Goal: Transaction & Acquisition: Purchase product/service

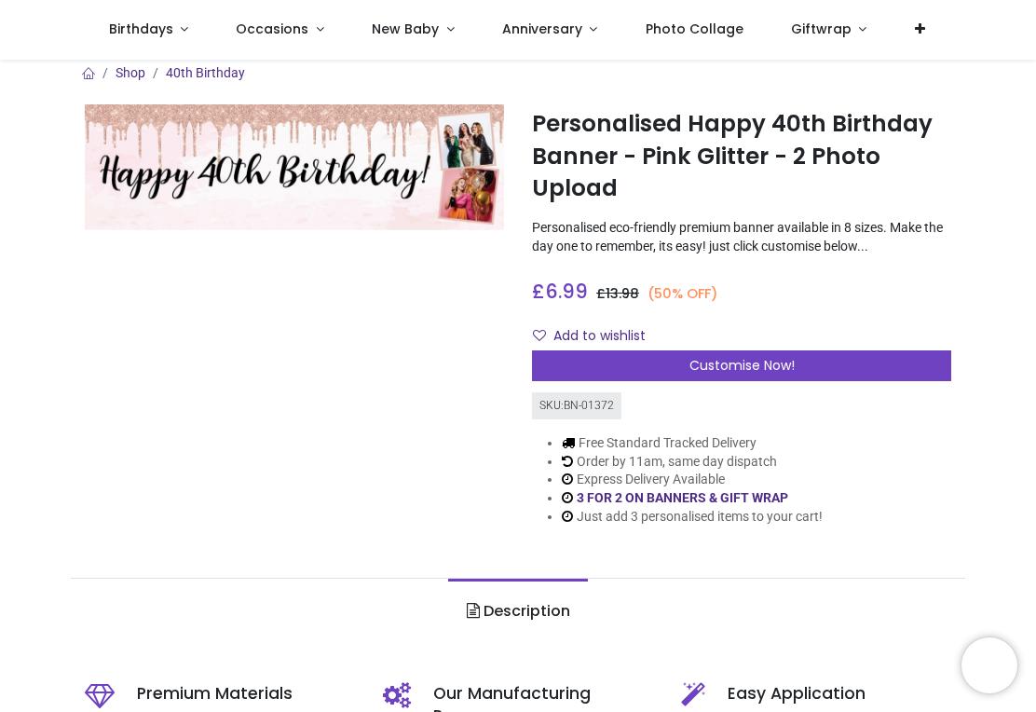
scroll to position [9, 0]
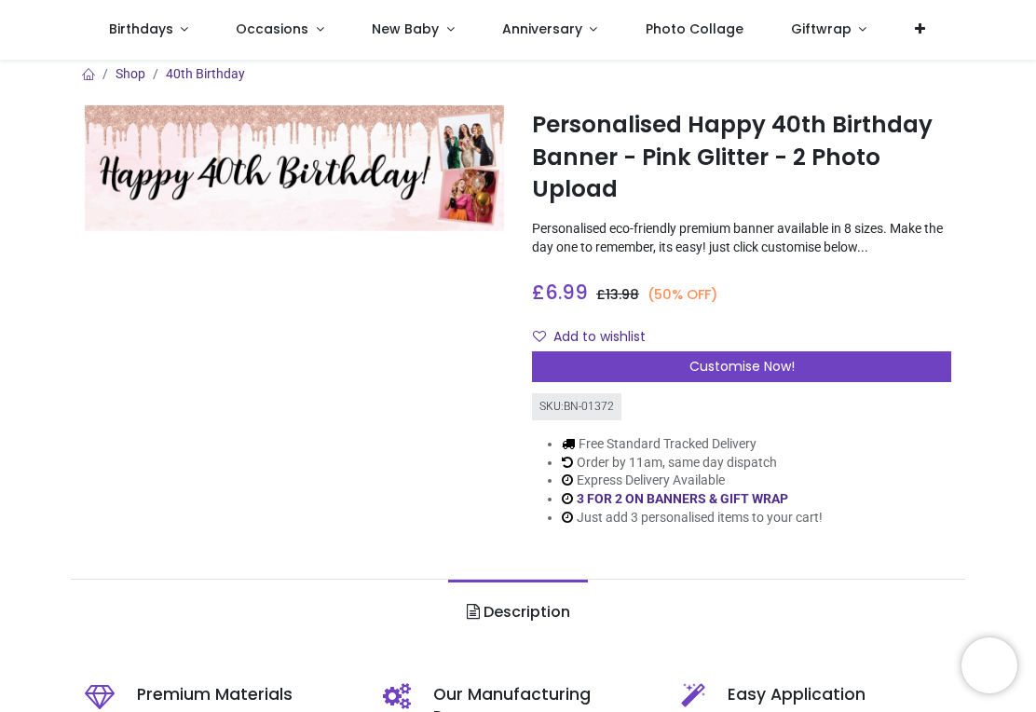
click at [731, 367] on span "Customise Now!" at bounding box center [741, 366] width 105 height 19
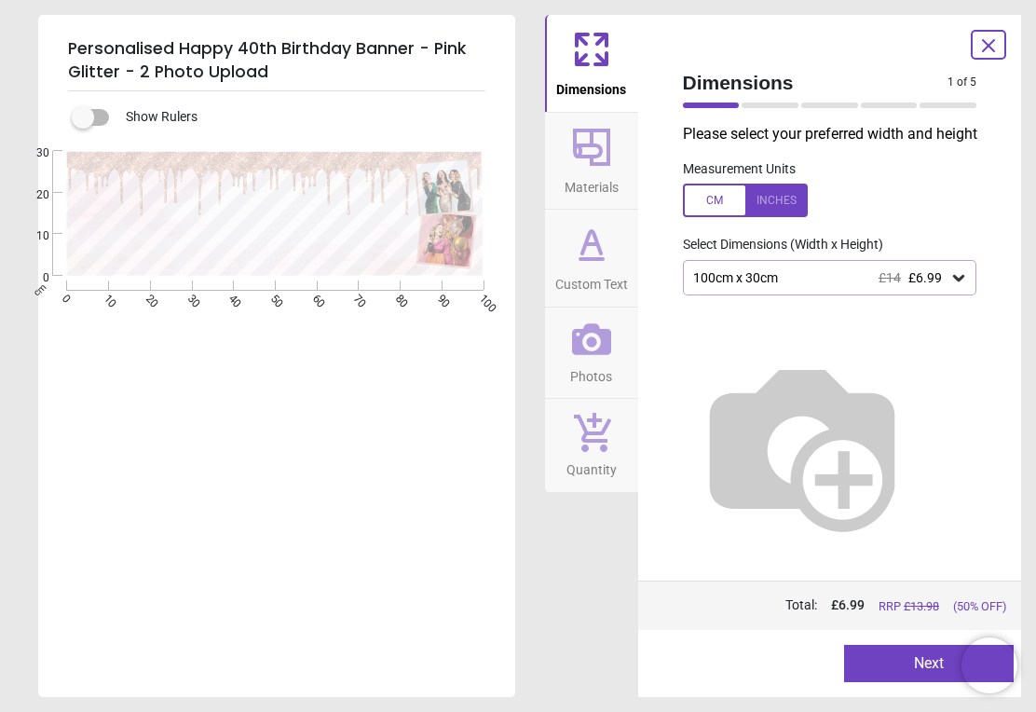
click at [775, 198] on div at bounding box center [745, 200] width 125 height 34
click at [958, 277] on icon at bounding box center [958, 278] width 11 height 7
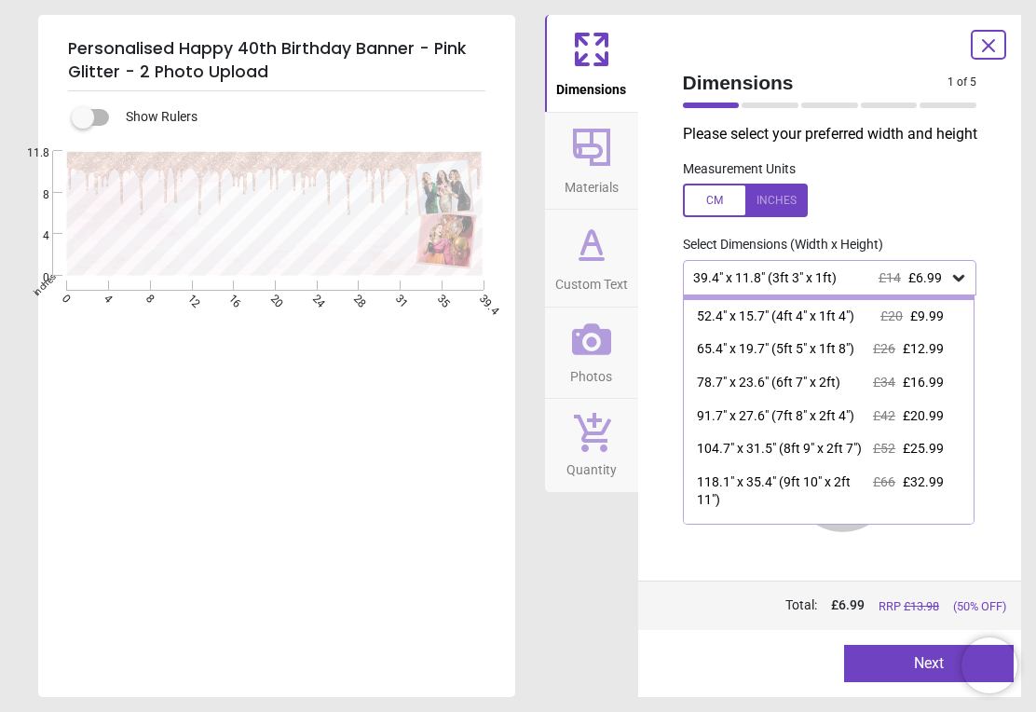
scroll to position [26, 0]
click at [808, 445] on div "104.7" x 31.5" (8ft 9" x 2ft 7")" at bounding box center [779, 451] width 165 height 19
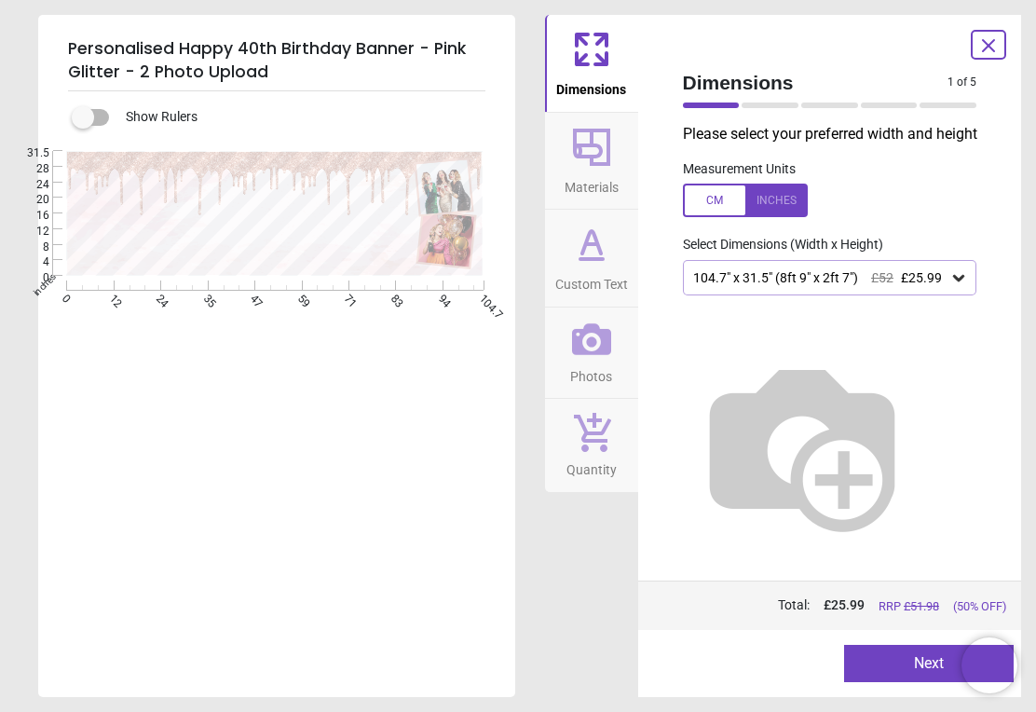
click at [927, 668] on button "Next" at bounding box center [929, 663] width 170 height 37
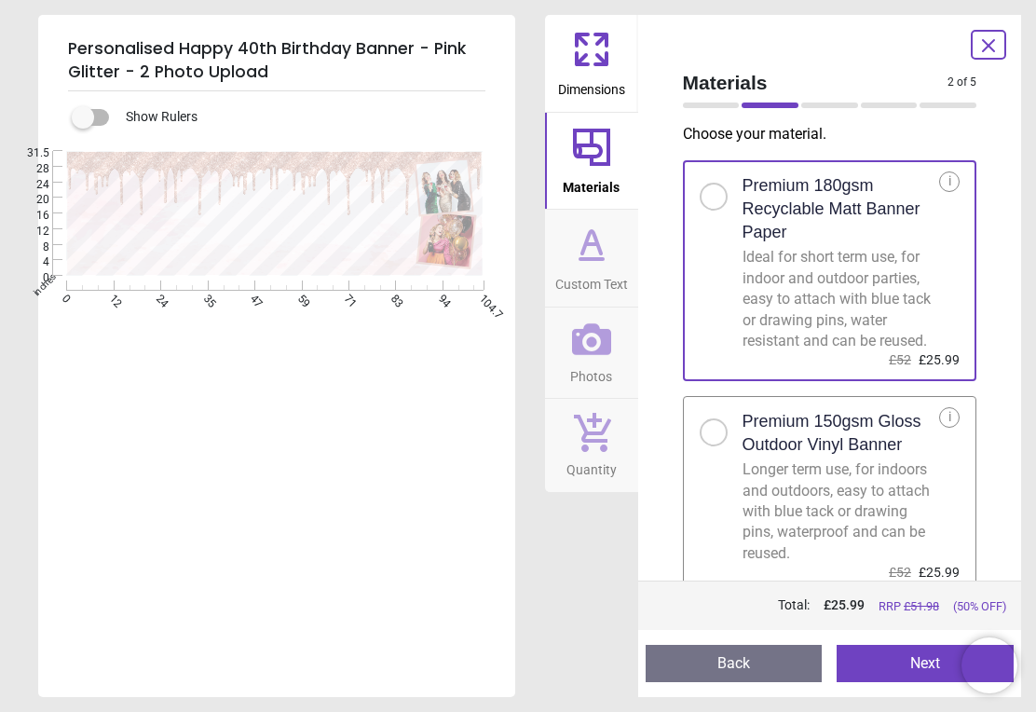
click at [917, 659] on button "Next" at bounding box center [924, 663] width 177 height 37
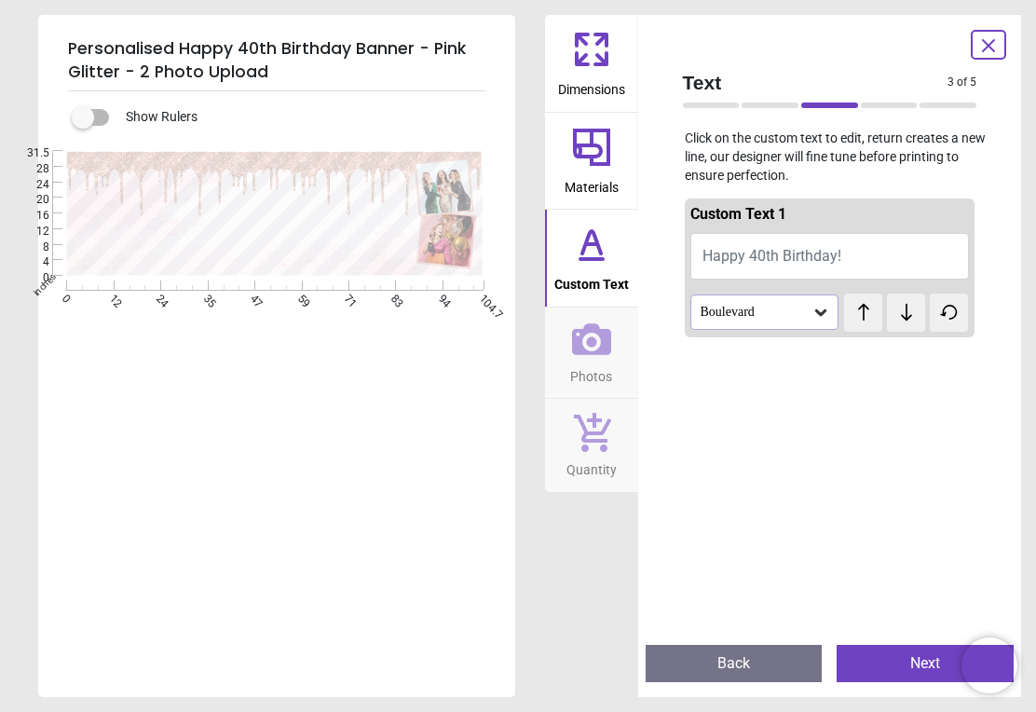
click at [821, 312] on icon at bounding box center [820, 312] width 11 height 7
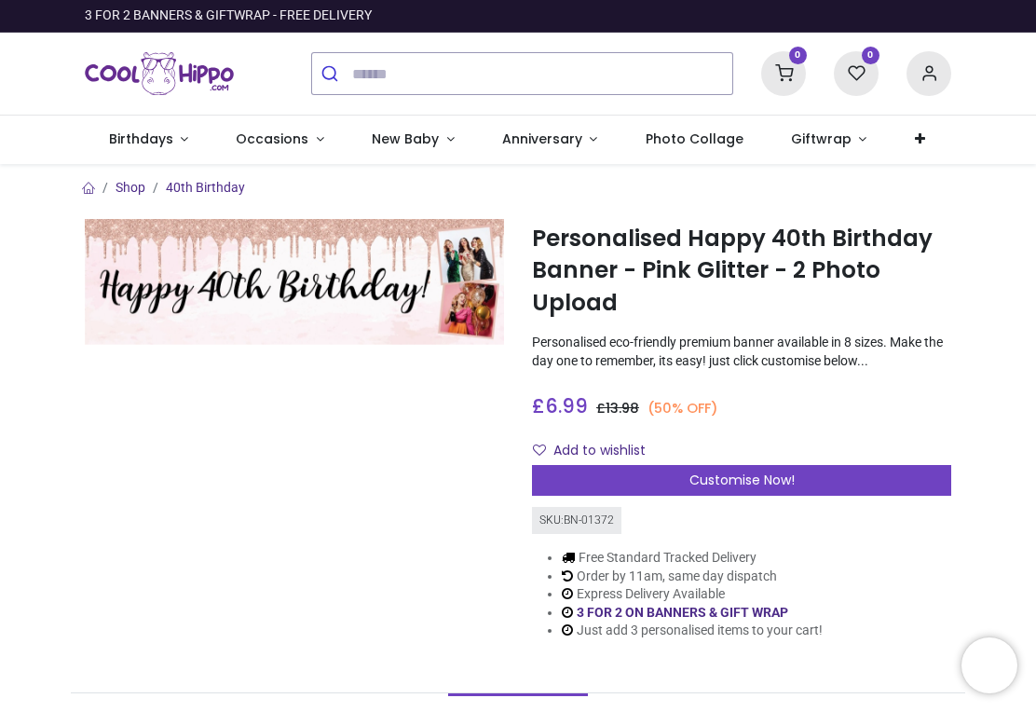
click at [139, 137] on span "Birthdays" at bounding box center [141, 138] width 64 height 19
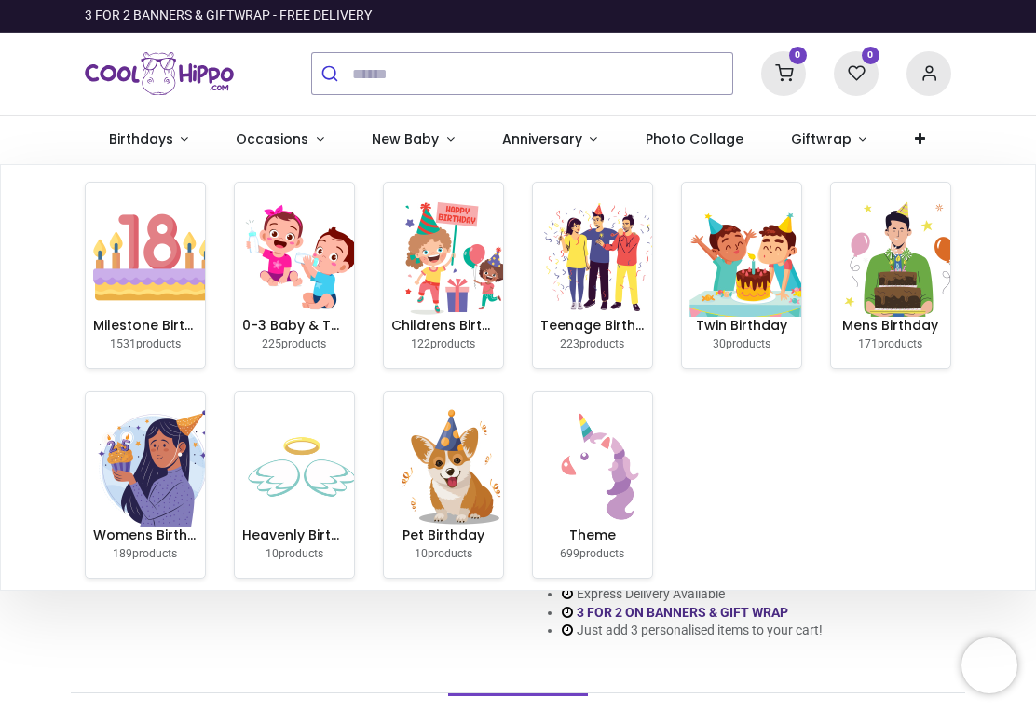
scroll to position [5, 0]
click at [143, 485] on img at bounding box center [152, 467] width 119 height 119
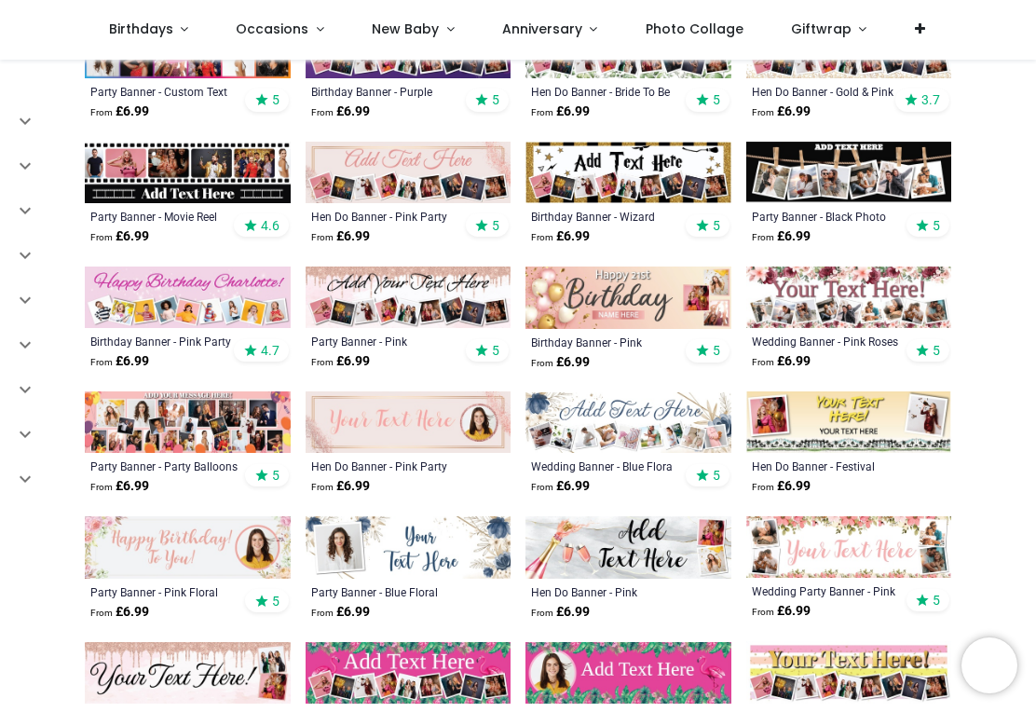
click at [14, 425] on icon at bounding box center [25, 434] width 22 height 22
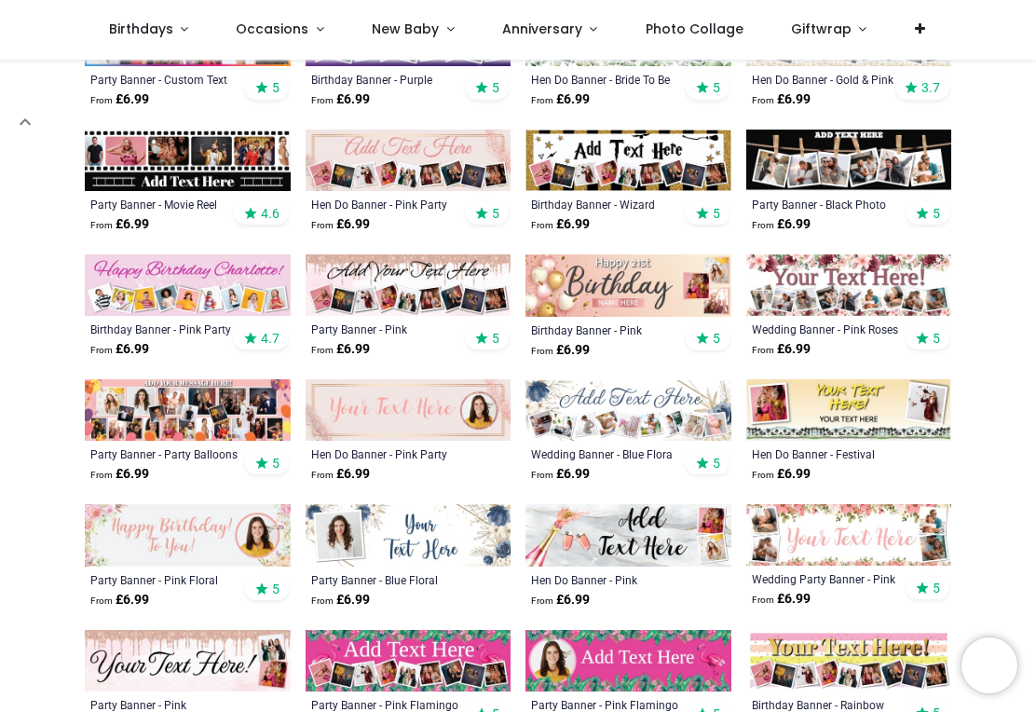
scroll to position [343, 0]
click at [650, 282] on img at bounding box center [628, 284] width 206 height 61
click at [634, 288] on img at bounding box center [628, 284] width 206 height 61
click at [666, 278] on img at bounding box center [628, 284] width 206 height 61
click at [650, 287] on img at bounding box center [628, 284] width 206 height 61
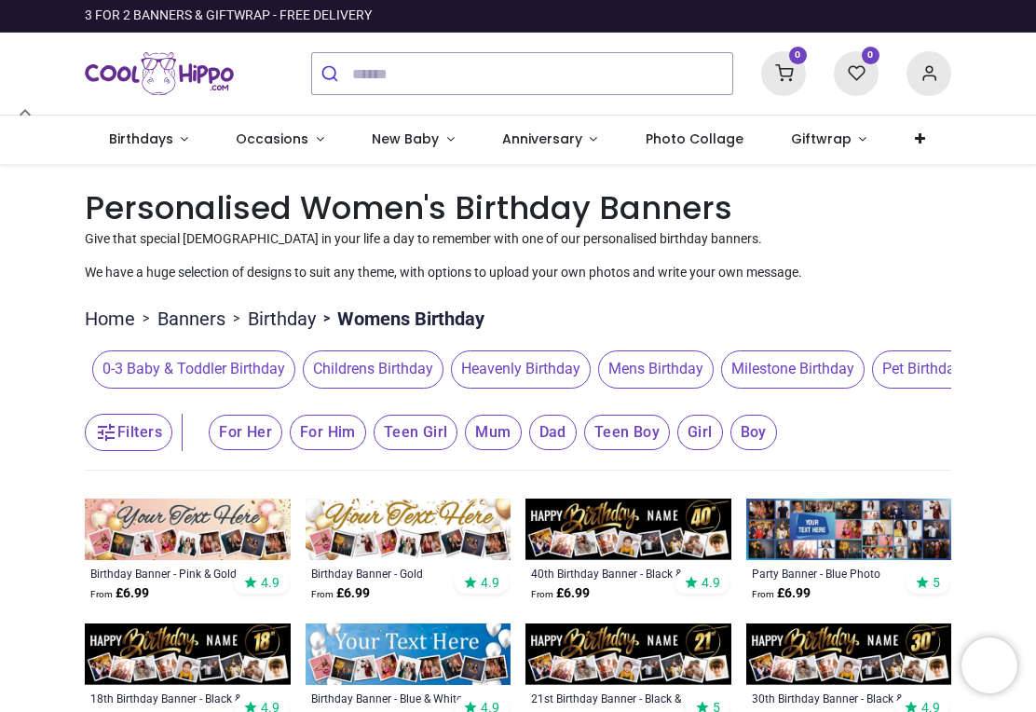
click at [797, 62] on sup "0" at bounding box center [798, 56] width 18 height 18
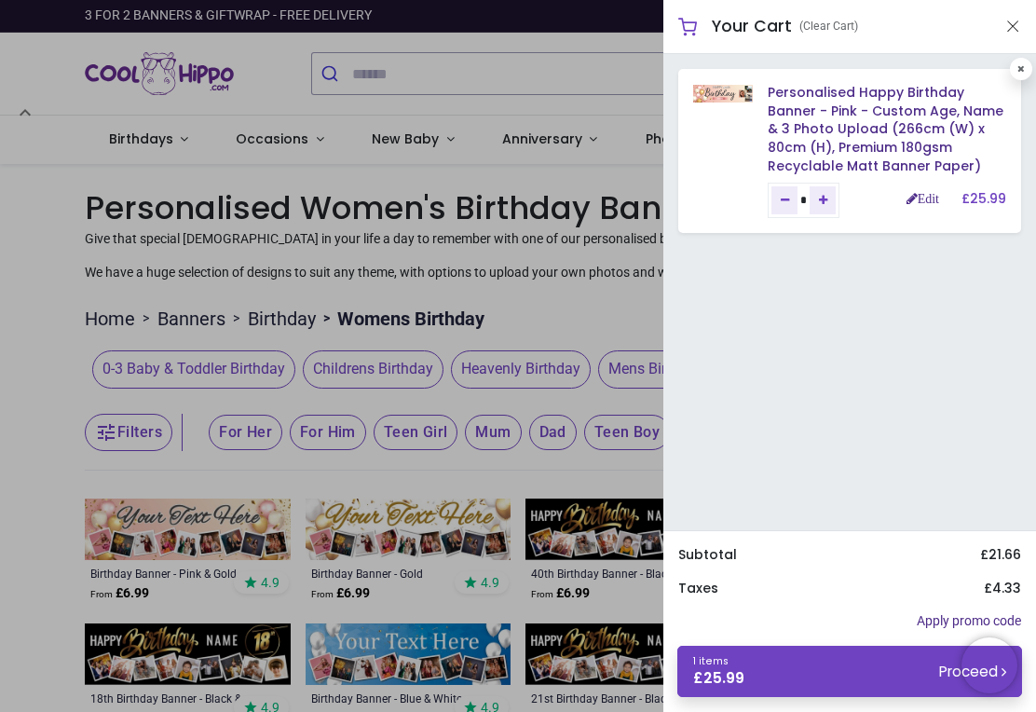
click at [888, 122] on link "Personalised Happy Birthday Banner - Pink - Custom Age, Name & 3 Photo Upload (…" at bounding box center [886, 128] width 236 height 91
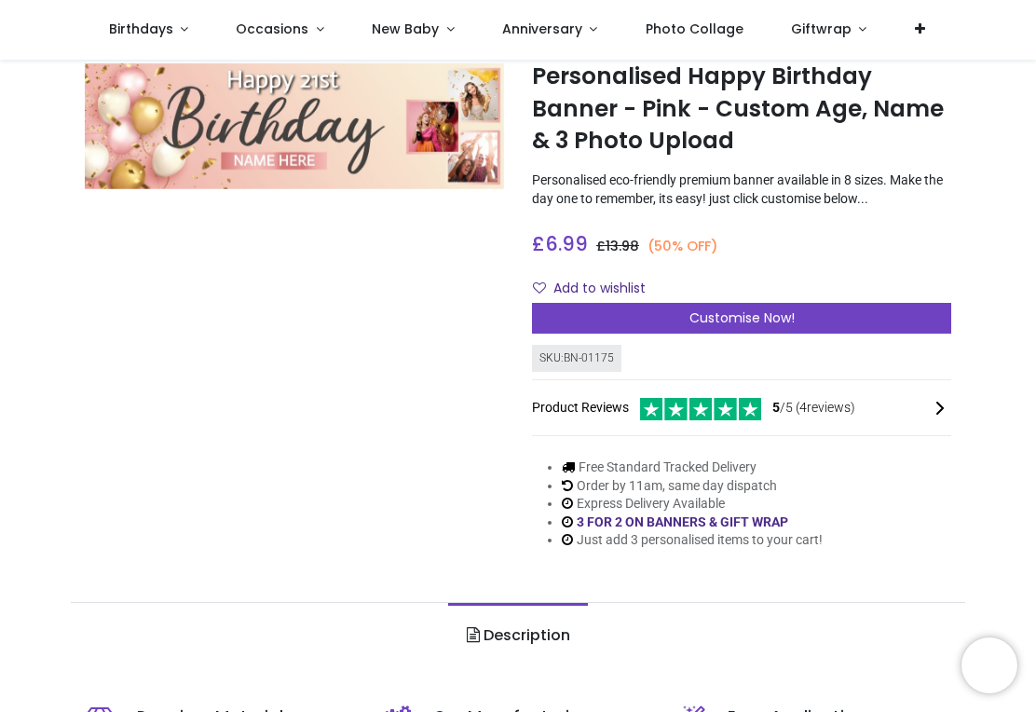
scroll to position [125, 0]
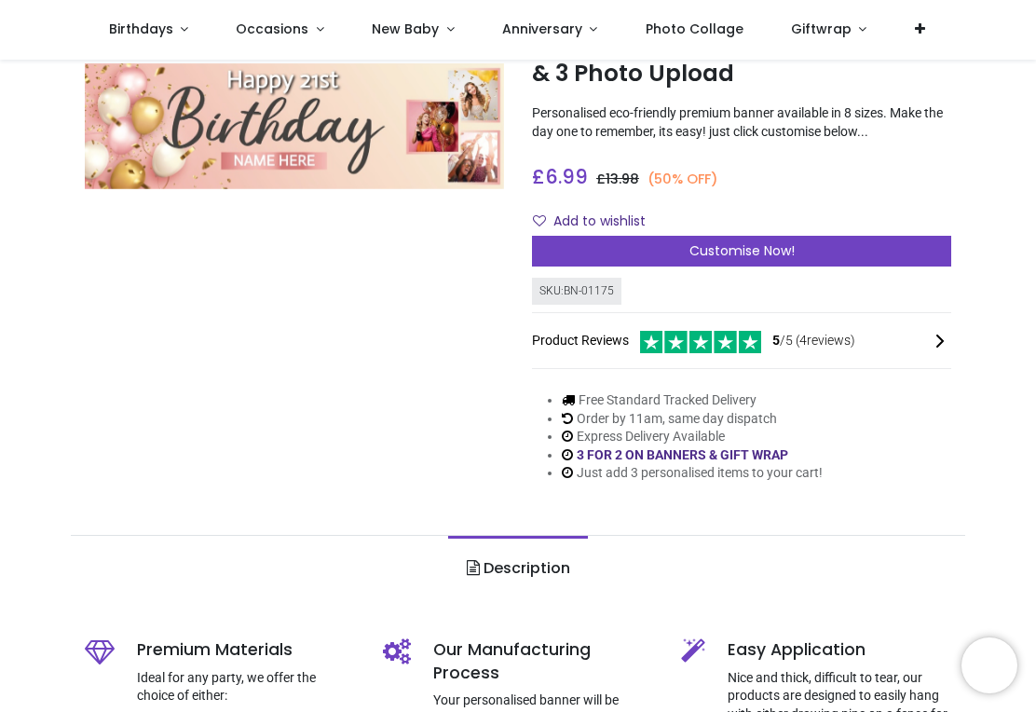
click at [753, 255] on span "Customise Now!" at bounding box center [741, 250] width 105 height 19
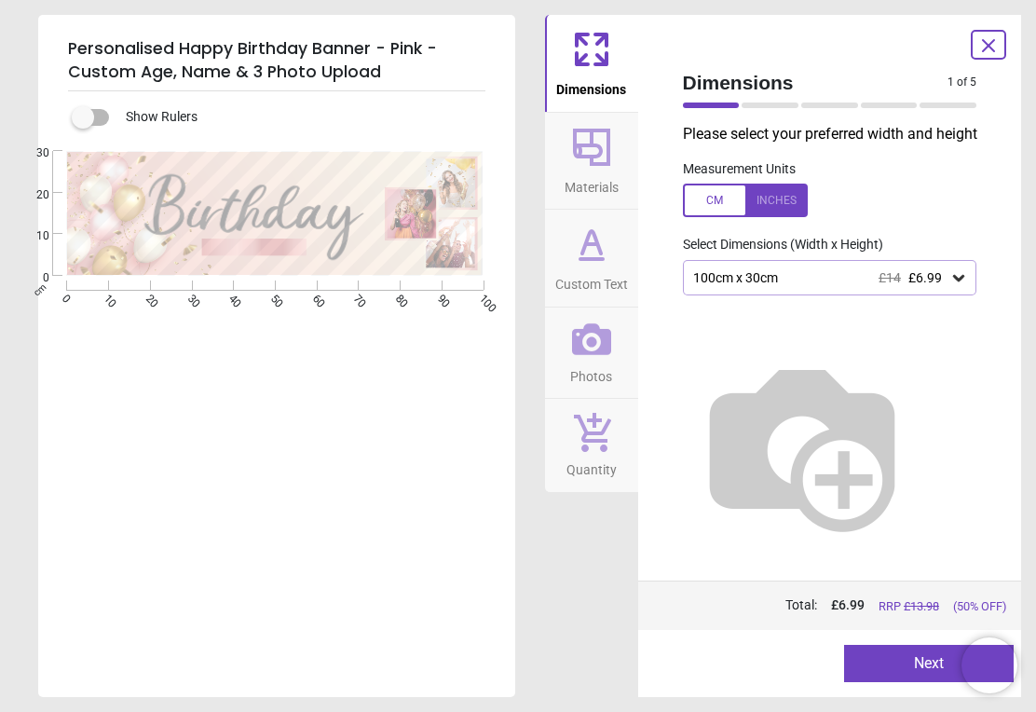
click at [775, 198] on div at bounding box center [745, 200] width 125 height 34
click at [959, 284] on icon at bounding box center [958, 277] width 19 height 19
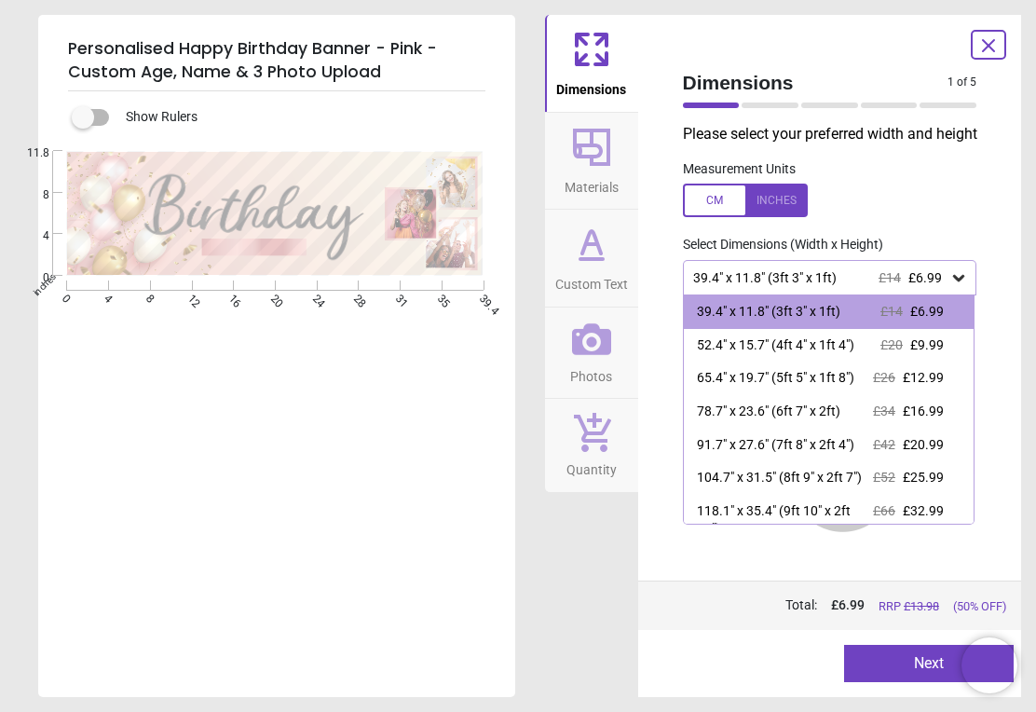
click at [875, 471] on span "£52" at bounding box center [884, 476] width 22 height 15
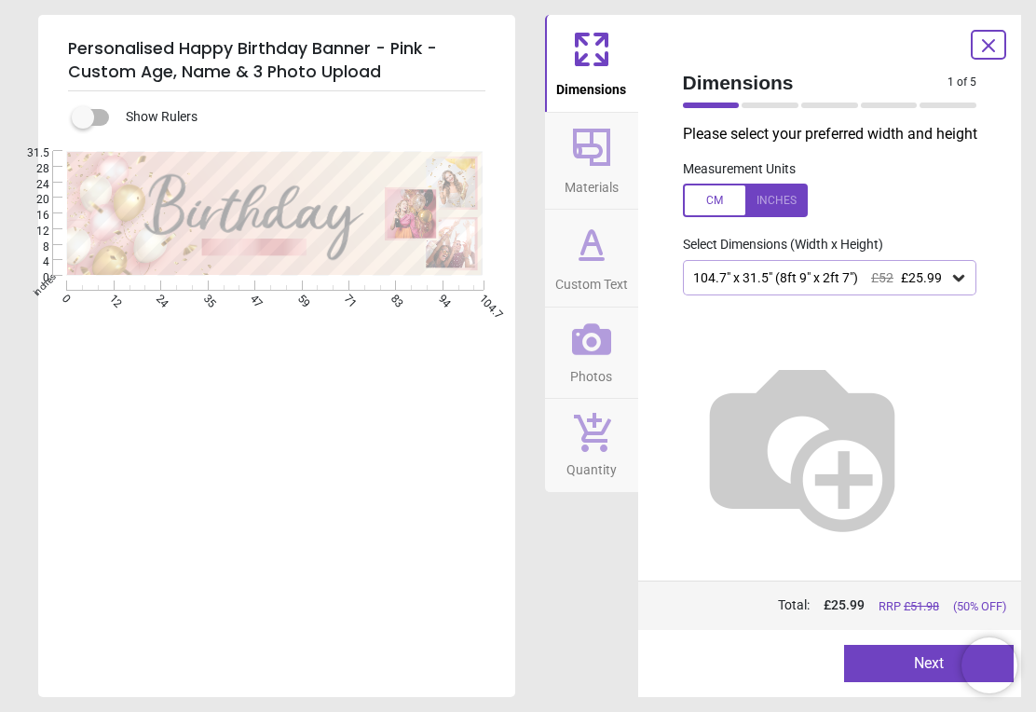
click at [923, 665] on button "Next" at bounding box center [929, 663] width 170 height 37
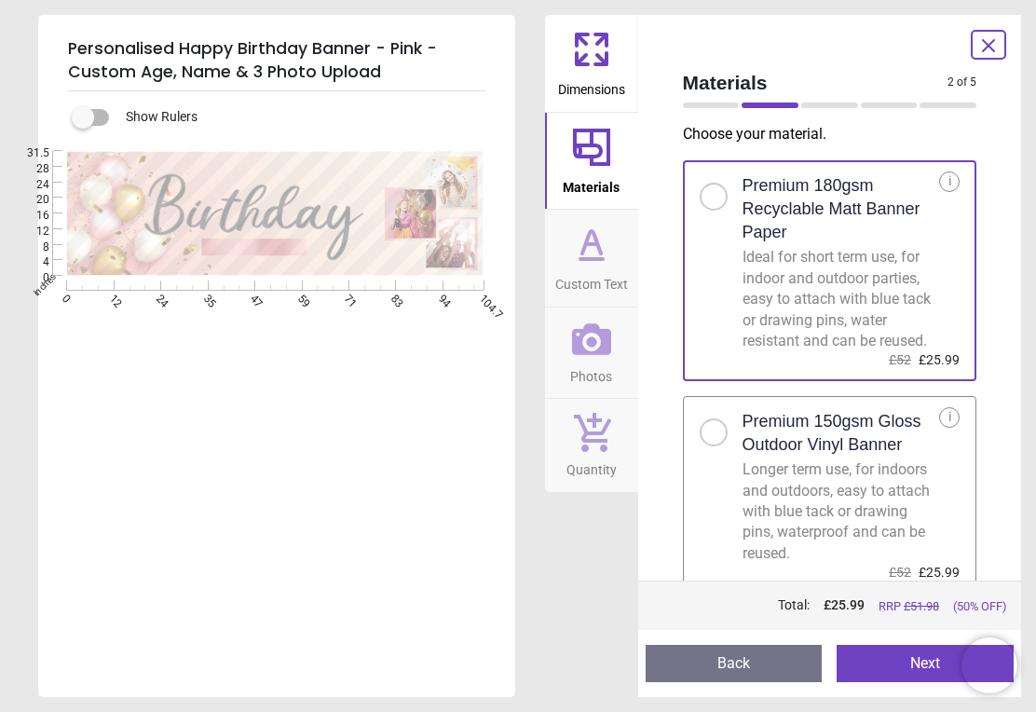
click at [919, 659] on button "Next" at bounding box center [924, 663] width 177 height 37
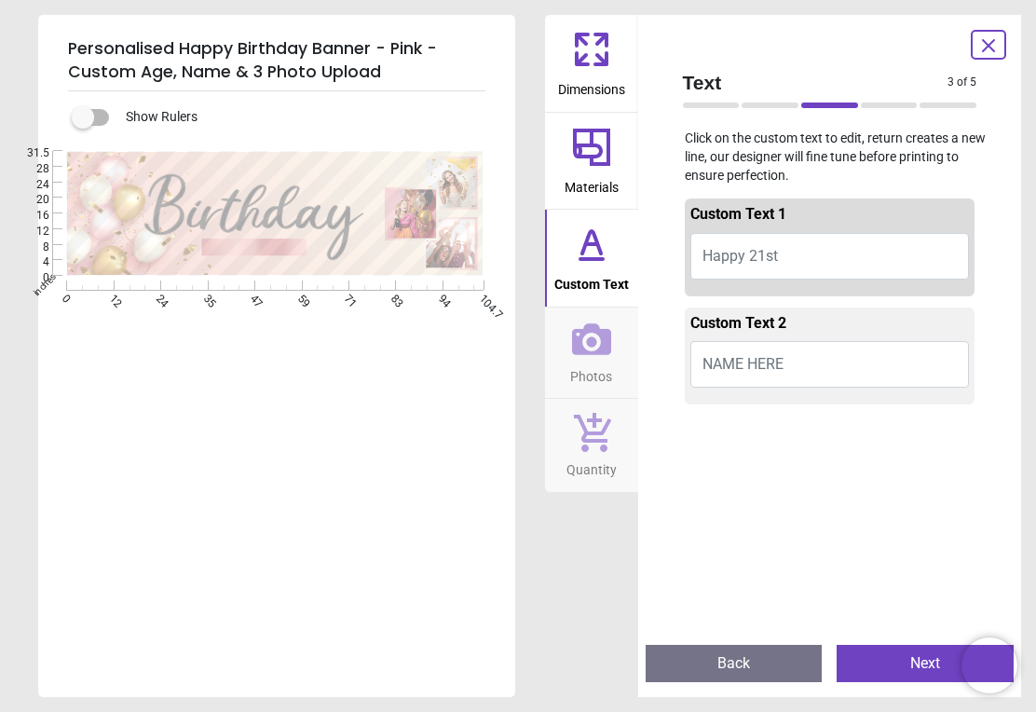
click at [771, 367] on span "NAME HERE" at bounding box center [742, 364] width 81 height 18
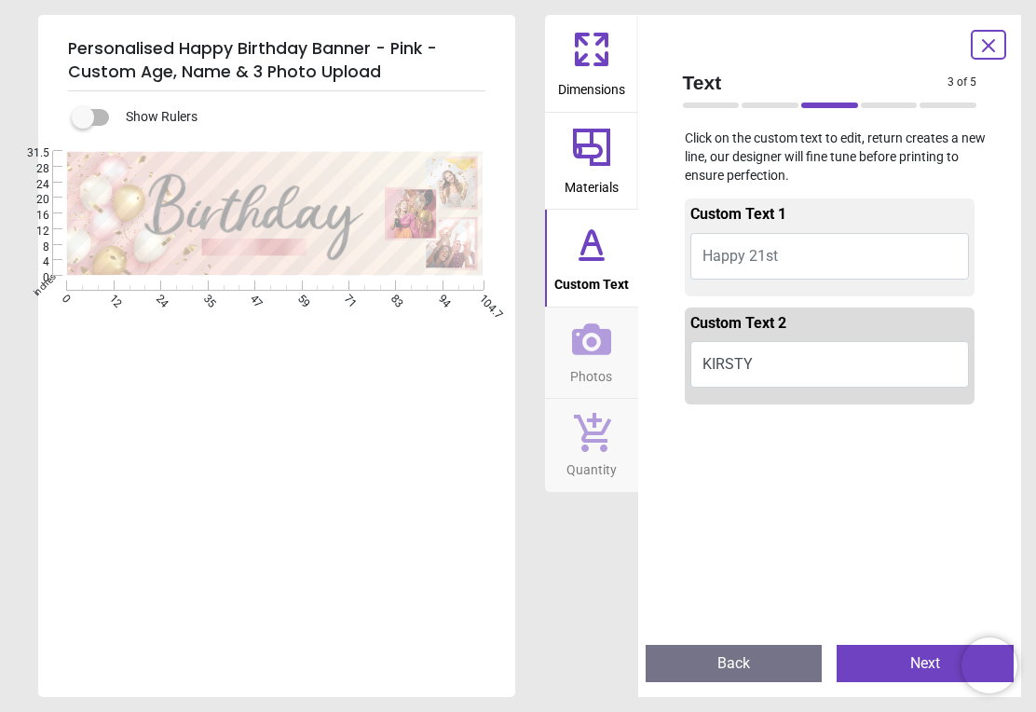
type textarea "******"
click at [783, 259] on button "Happy 21st" at bounding box center [829, 256] width 279 height 47
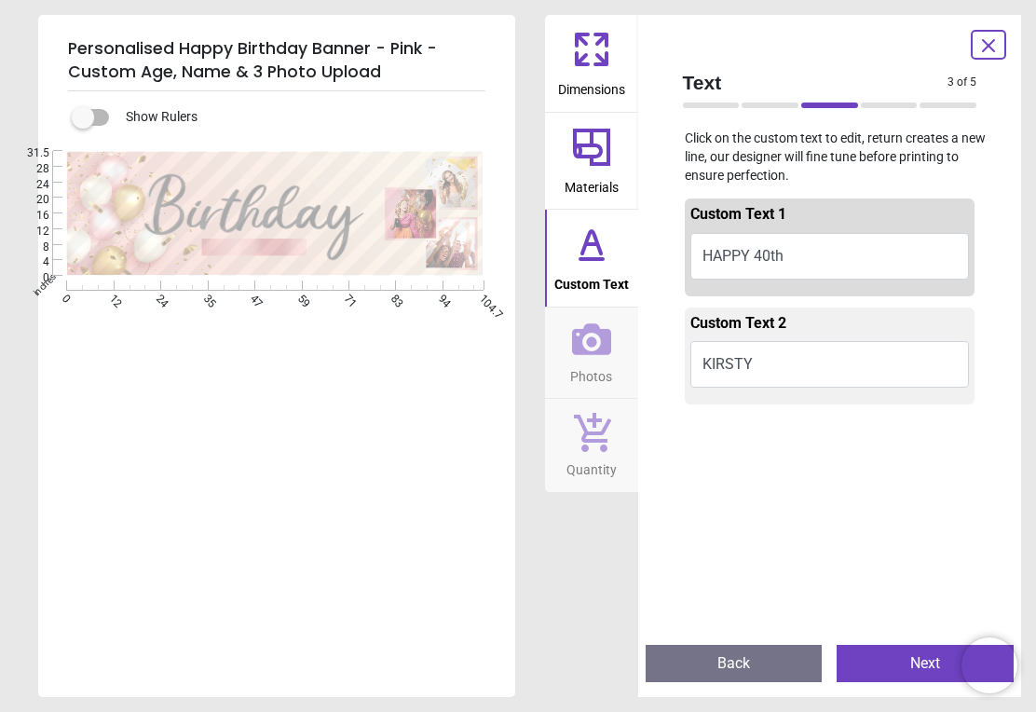
type textarea "**********"
click at [928, 664] on button "Next" at bounding box center [924, 663] width 177 height 37
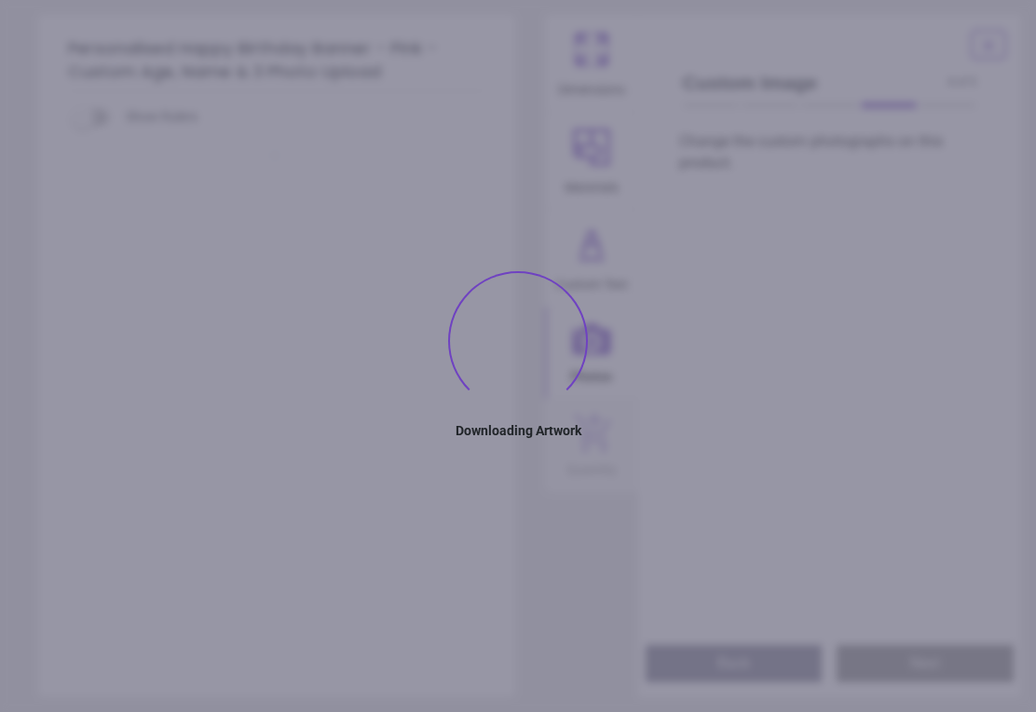
type textarea "**********"
type textarea "******"
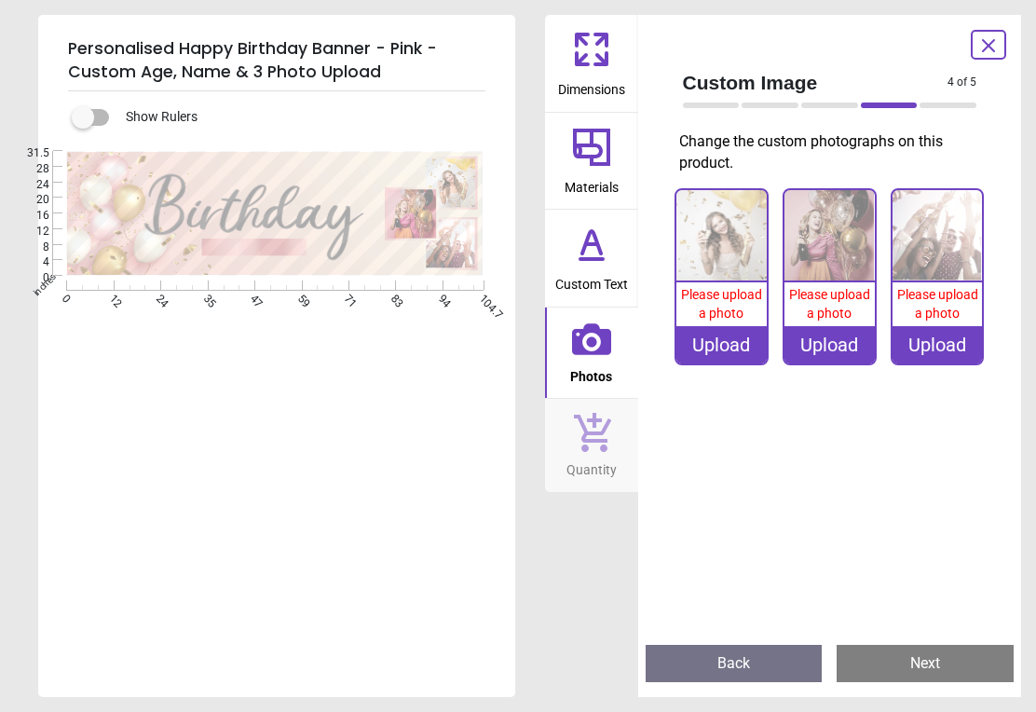
click at [737, 298] on span "Please upload a photo" at bounding box center [721, 304] width 81 height 34
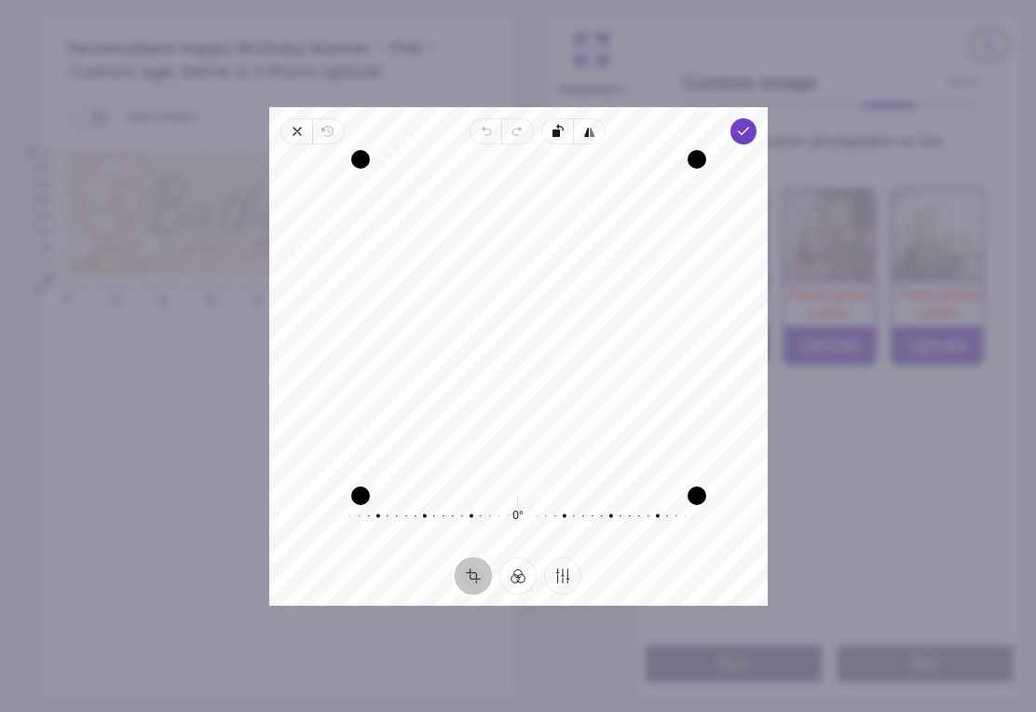
click at [750, 124] on icon "button" at bounding box center [742, 131] width 15 height 15
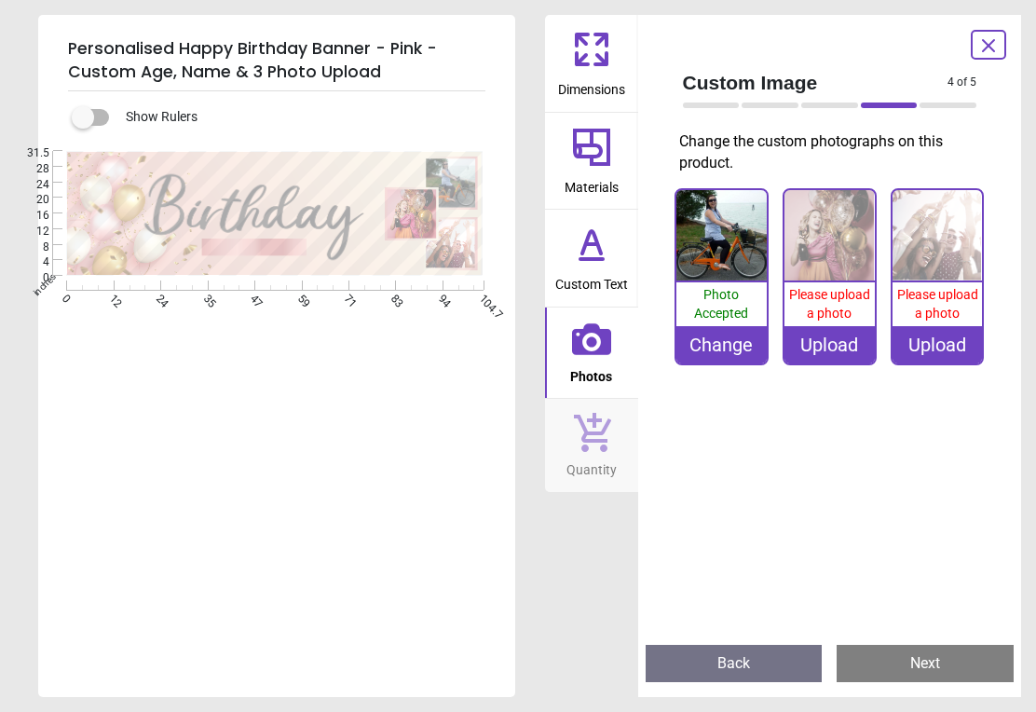
click at [830, 328] on div "Upload" at bounding box center [829, 344] width 90 height 37
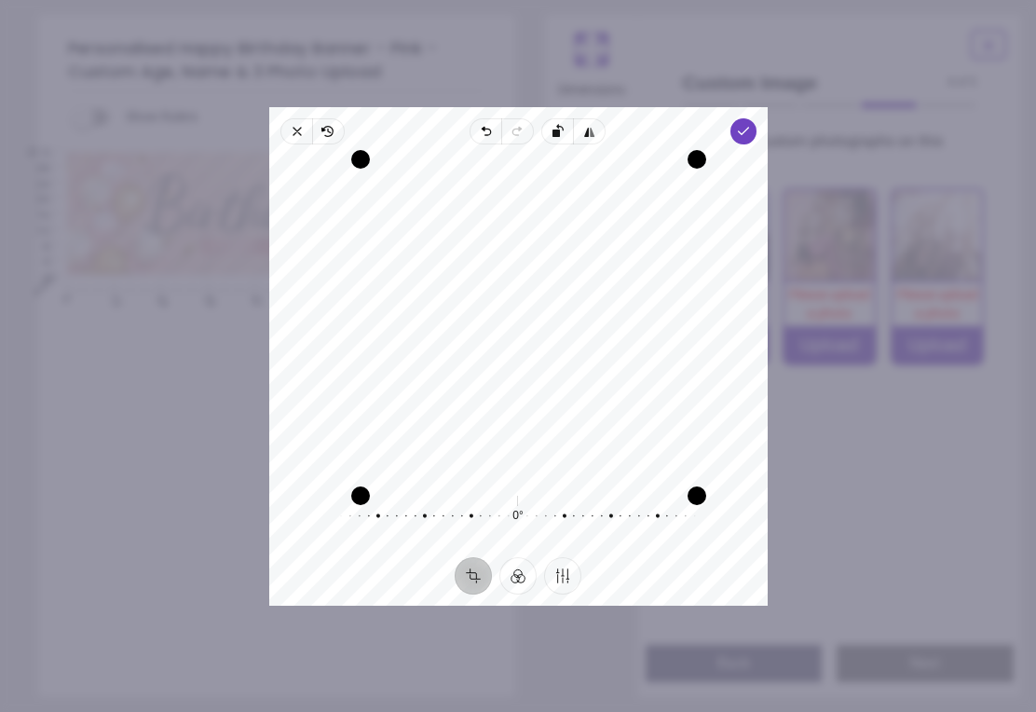
click at [750, 124] on icon "button" at bounding box center [742, 131] width 15 height 15
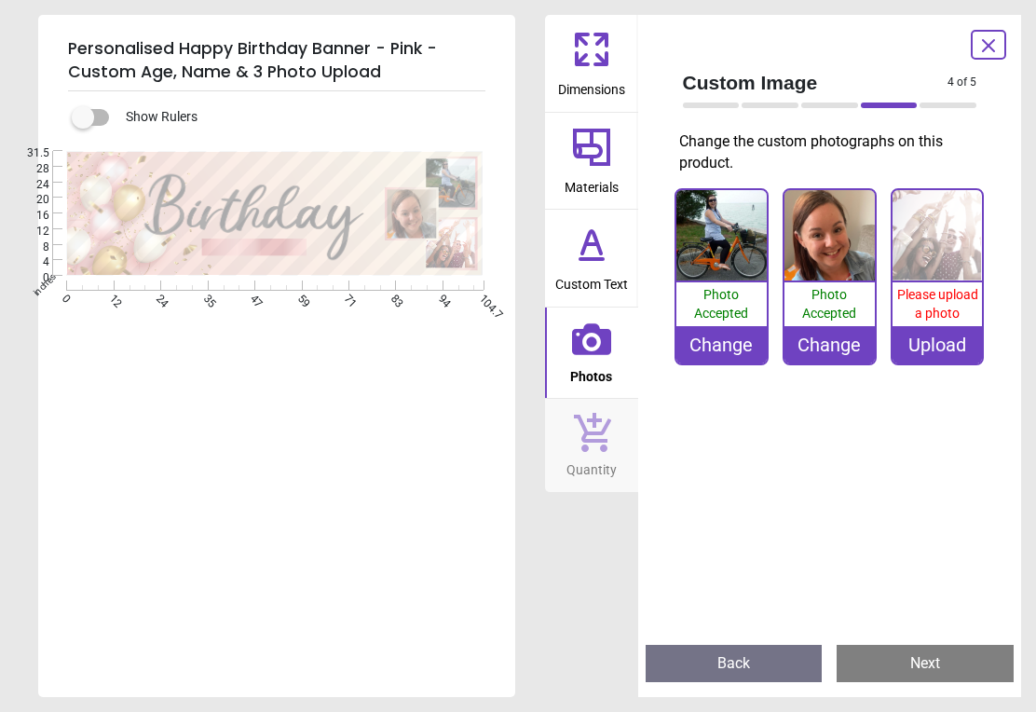
click at [248, 200] on div ".cls-1 { fill: url(#Degradado_sin_nombre_20); } .cls-1, .cls-2, .cls-3 { stroke…" at bounding box center [274, 213] width 473 height 125
click at [904, 651] on button "Next" at bounding box center [924, 663] width 177 height 37
click at [911, 651] on button "Next" at bounding box center [924, 663] width 177 height 37
click at [939, 328] on div "Upload" at bounding box center [937, 344] width 90 height 37
click at [913, 656] on button "Next" at bounding box center [924, 663] width 177 height 37
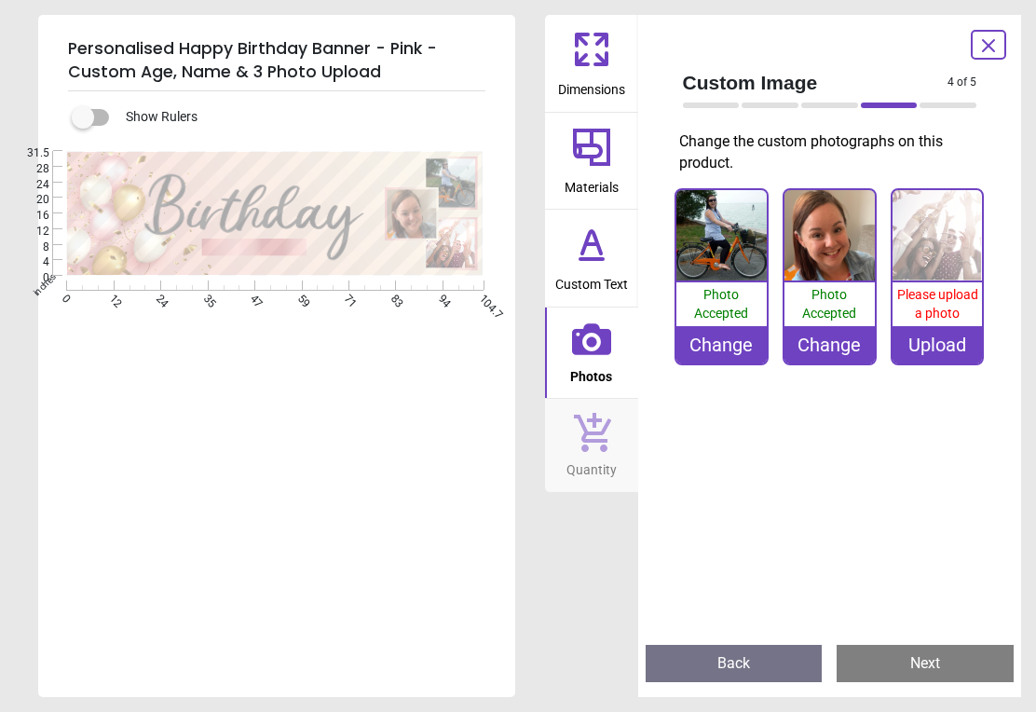
click at [955, 326] on div "Upload" at bounding box center [937, 344] width 90 height 37
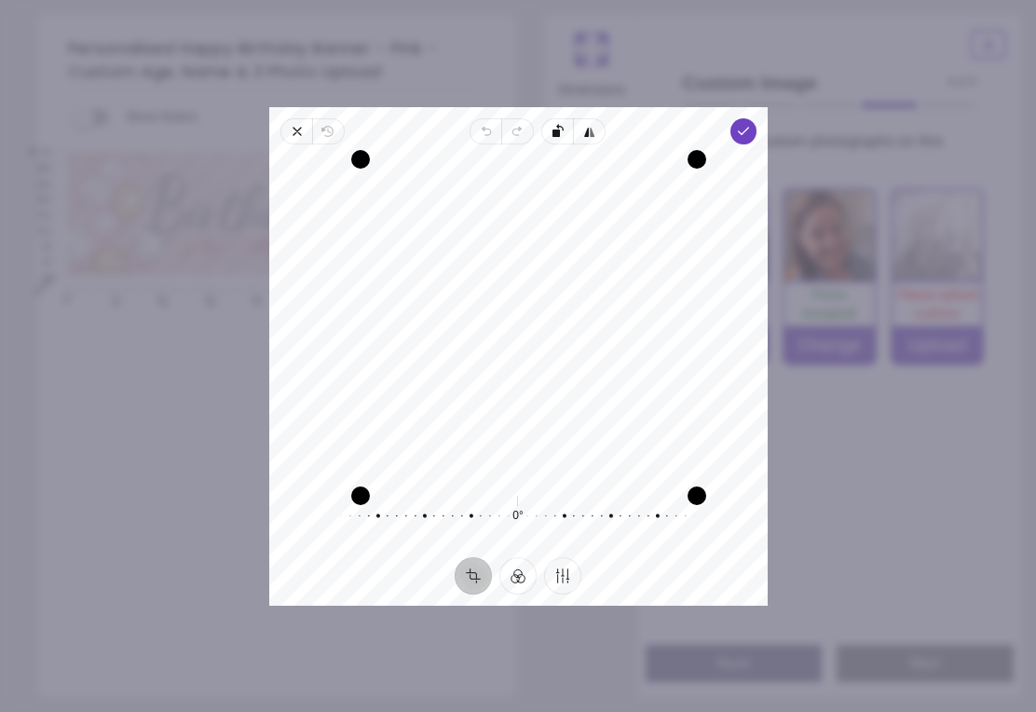
click at [755, 129] on span "Done" at bounding box center [742, 131] width 26 height 26
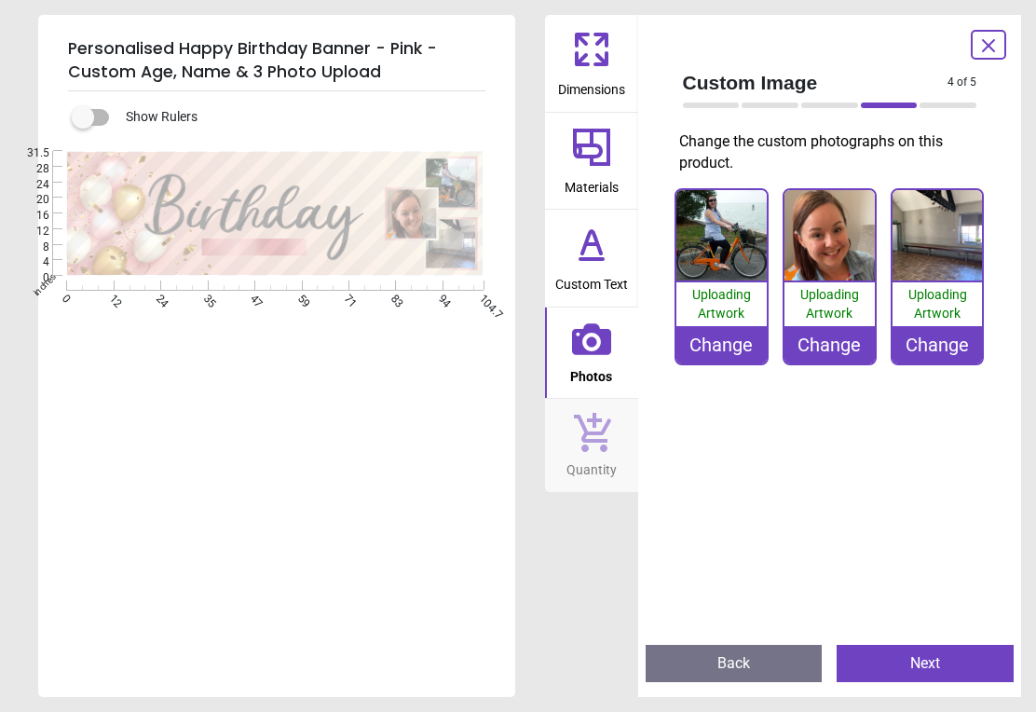
scroll to position [125, 0]
click at [932, 659] on button "Next" at bounding box center [924, 663] width 177 height 37
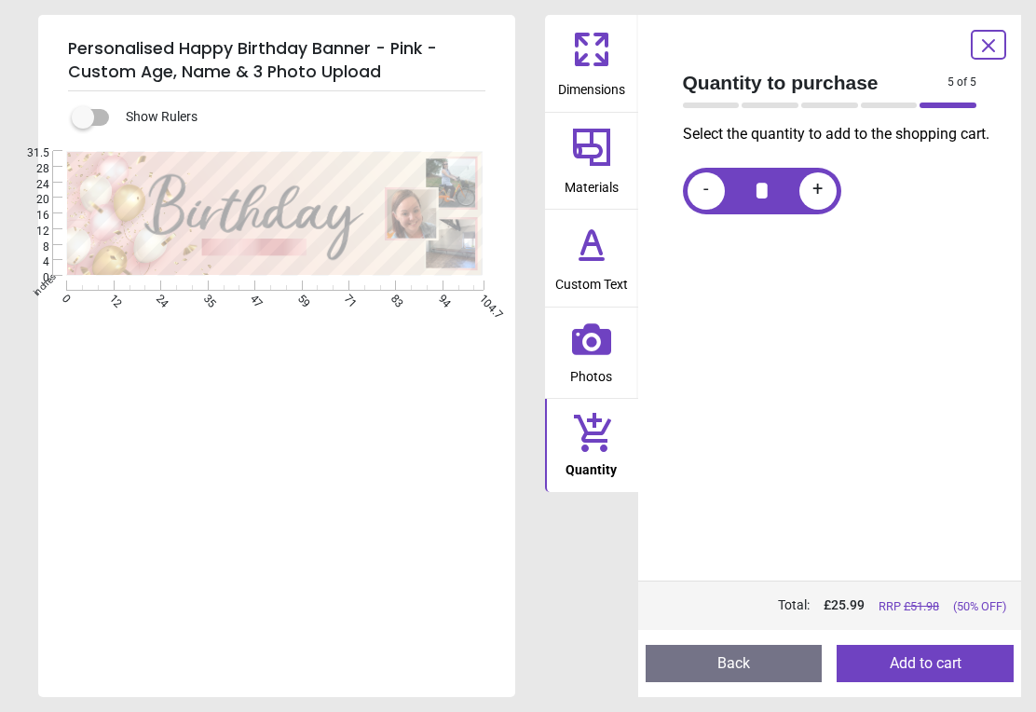
click at [925, 657] on button "Add to cart" at bounding box center [924, 663] width 177 height 37
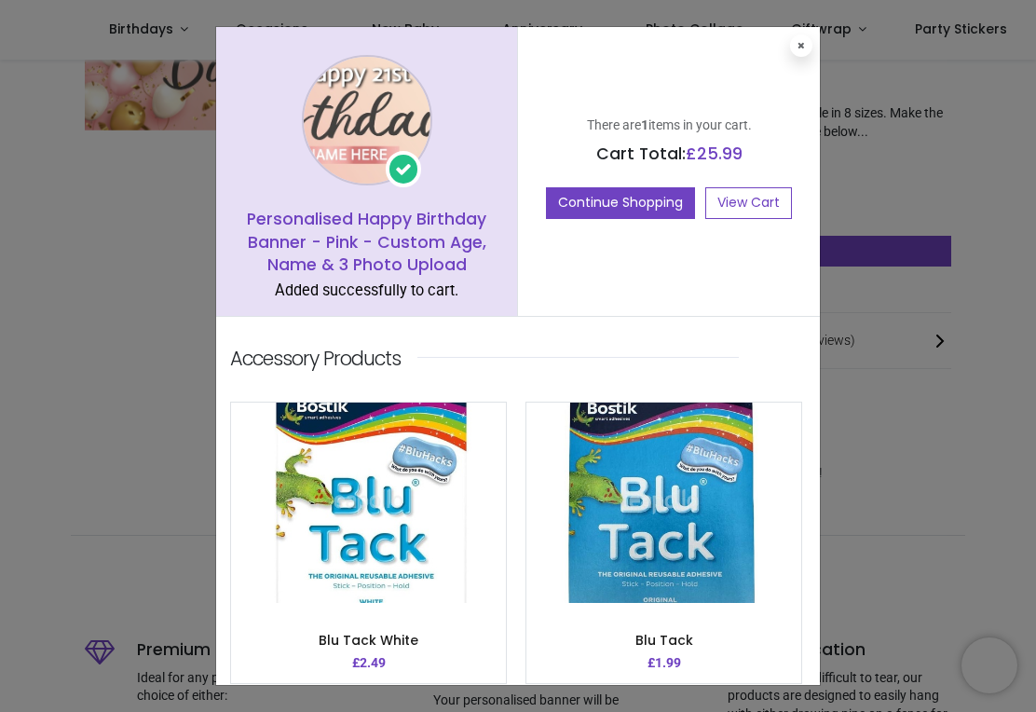
click at [797, 44] on icon at bounding box center [800, 45] width 7 height 9
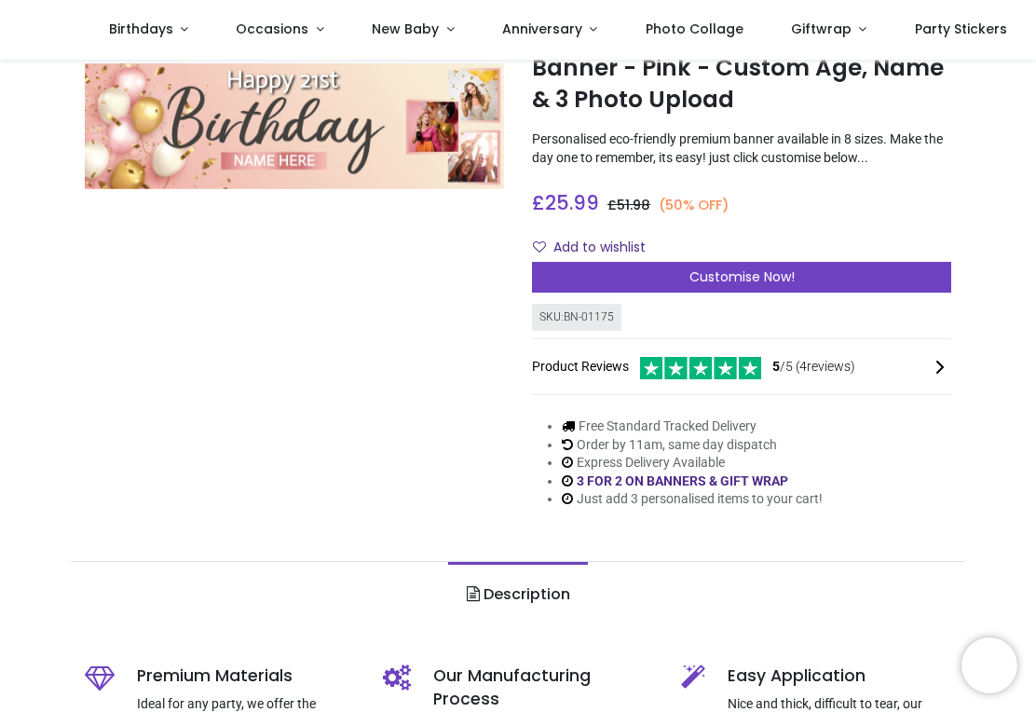
scroll to position [101, 0]
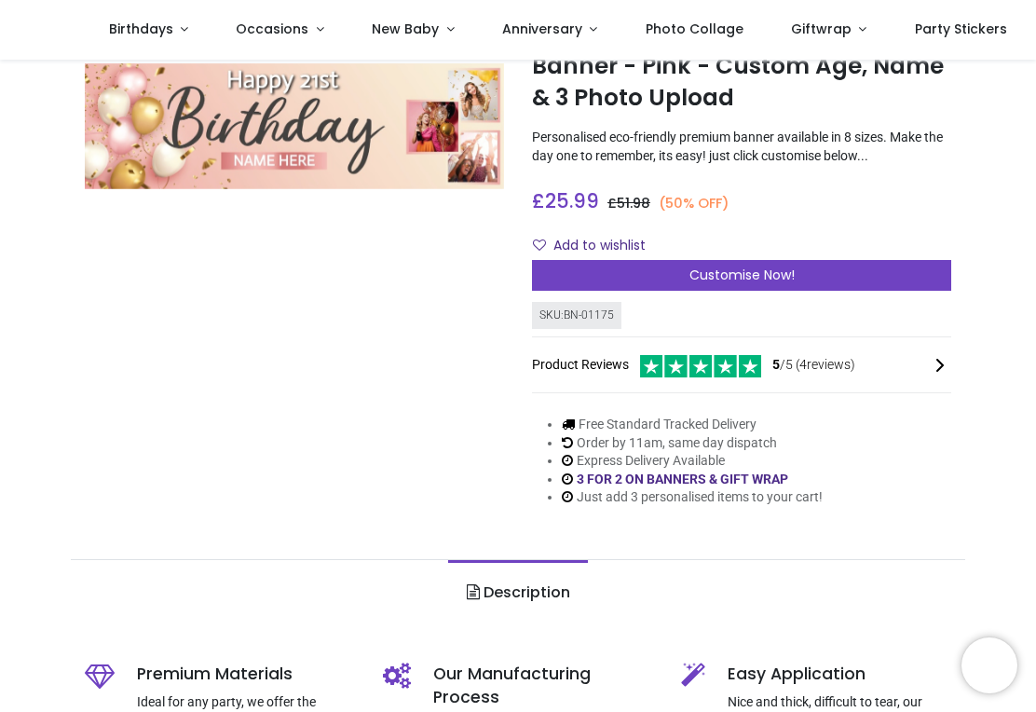
click at [171, 131] on img at bounding box center [294, 127] width 419 height 126
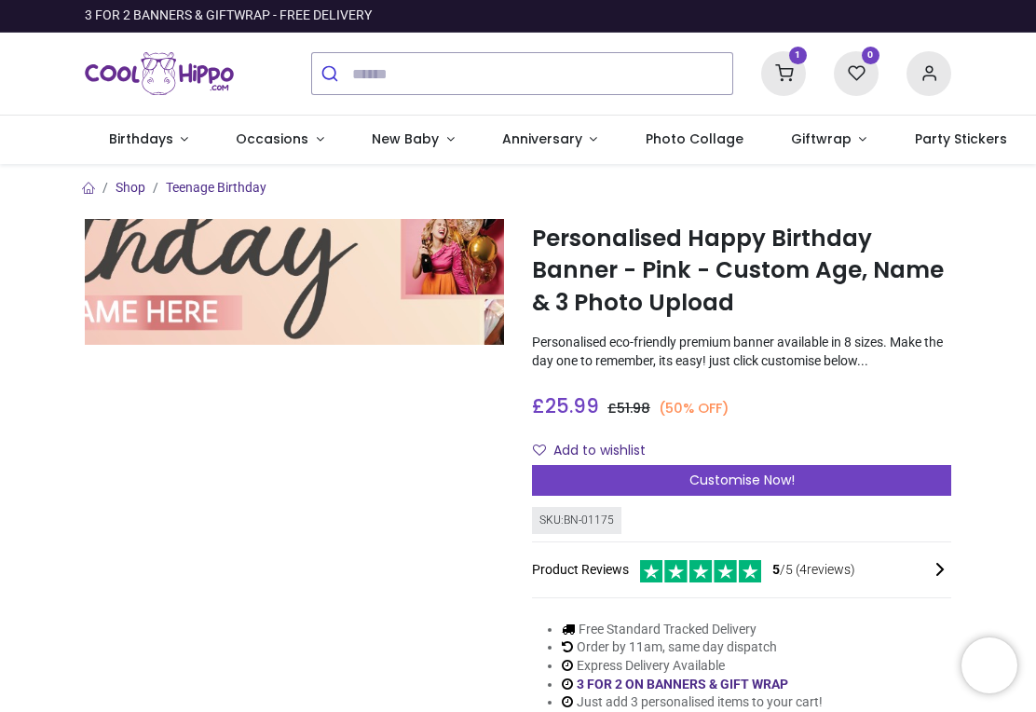
scroll to position [0, 0]
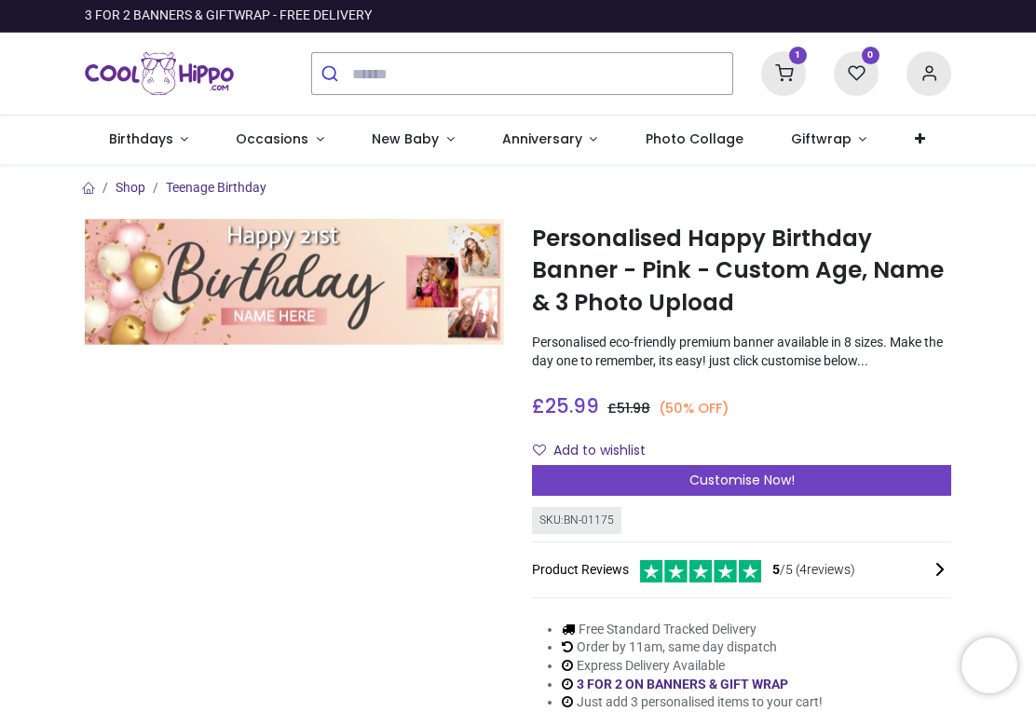
click at [781, 66] on icon at bounding box center [783, 73] width 45 height 45
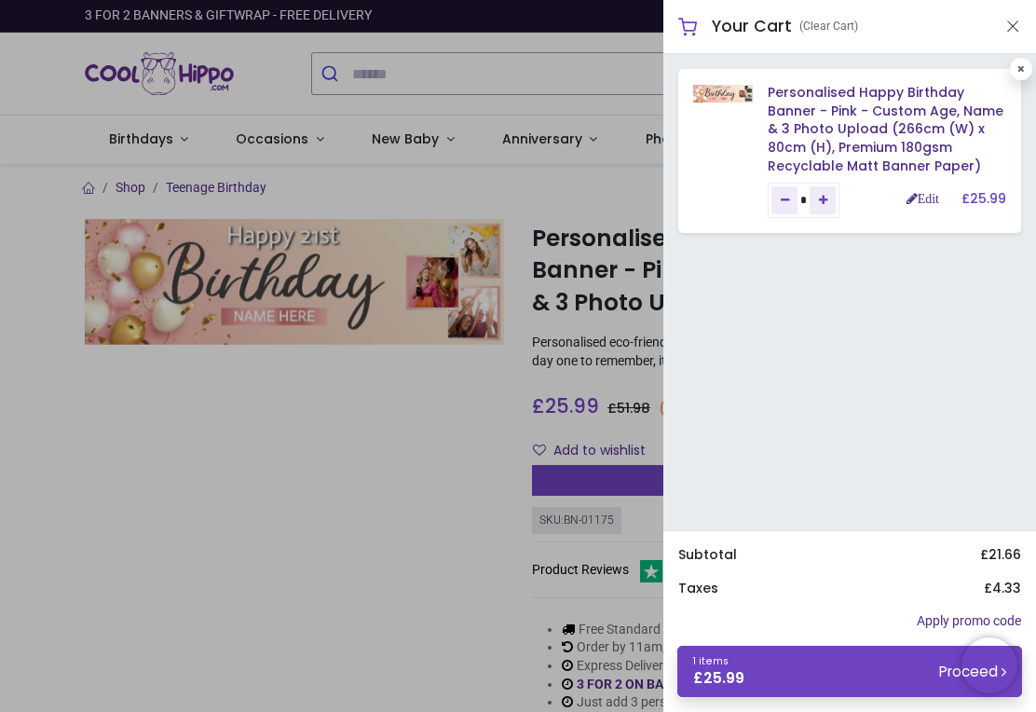
click at [862, 129] on link "Personalised Happy Birthday Banner - Pink - Custom Age, Name & 3 Photo Upload (…" at bounding box center [886, 128] width 236 height 91
click at [929, 199] on link "Edit" at bounding box center [922, 198] width 33 height 13
click at [890, 104] on link "Personalised Happy Birthday Banner - Pink - Custom Age, Name & 3 Photo Upload (…" at bounding box center [886, 128] width 236 height 91
click at [867, 119] on link "Personalised Happy Birthday Banner - Pink - Custom Age, Name & 3 Photo Upload (…" at bounding box center [886, 128] width 236 height 91
click at [927, 194] on link "Edit" at bounding box center [922, 198] width 33 height 13
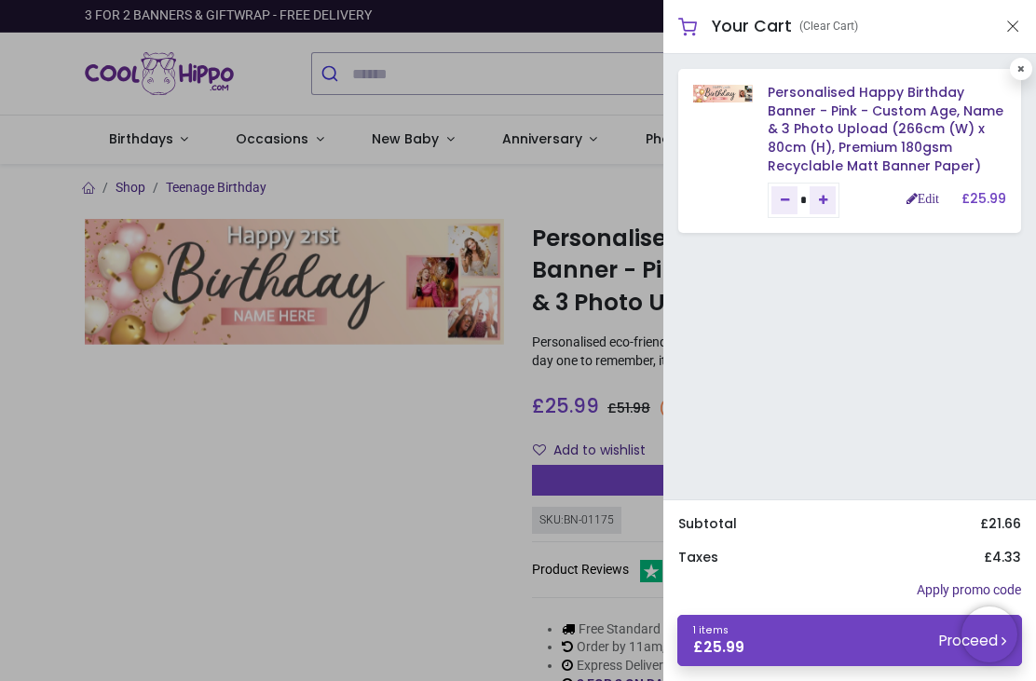
click at [842, 104] on link "Personalised Happy Birthday Banner - Pink - Custom Age, Name & 3 Photo Upload (…" at bounding box center [886, 128] width 236 height 91
click at [929, 197] on link "Edit" at bounding box center [922, 198] width 33 height 13
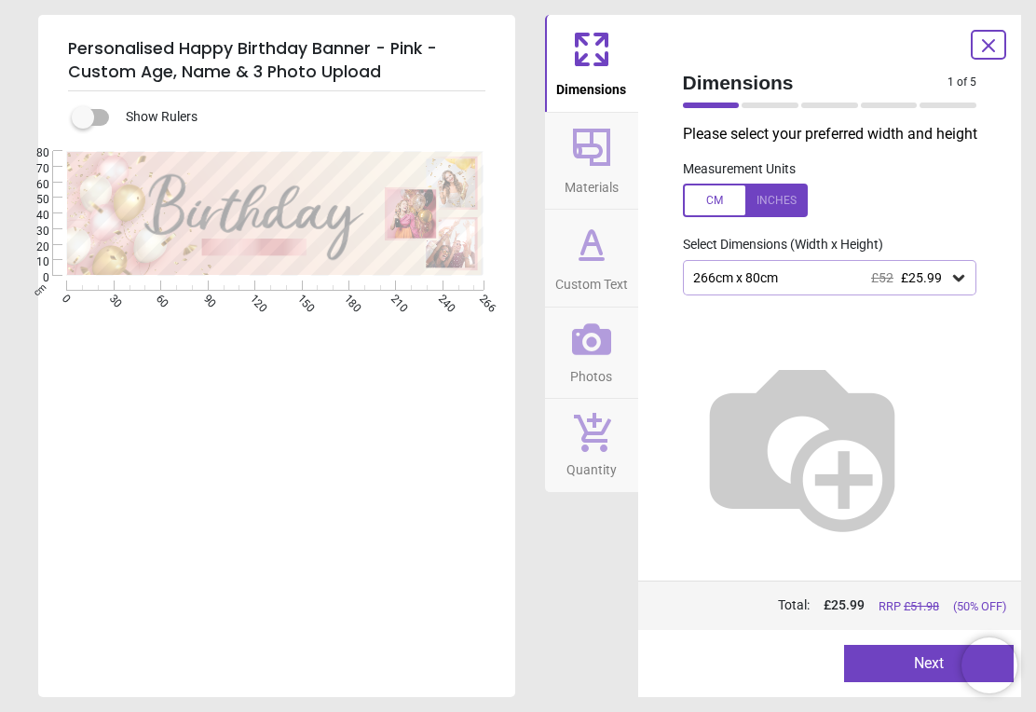
type textarea "**********"
type textarea "******"
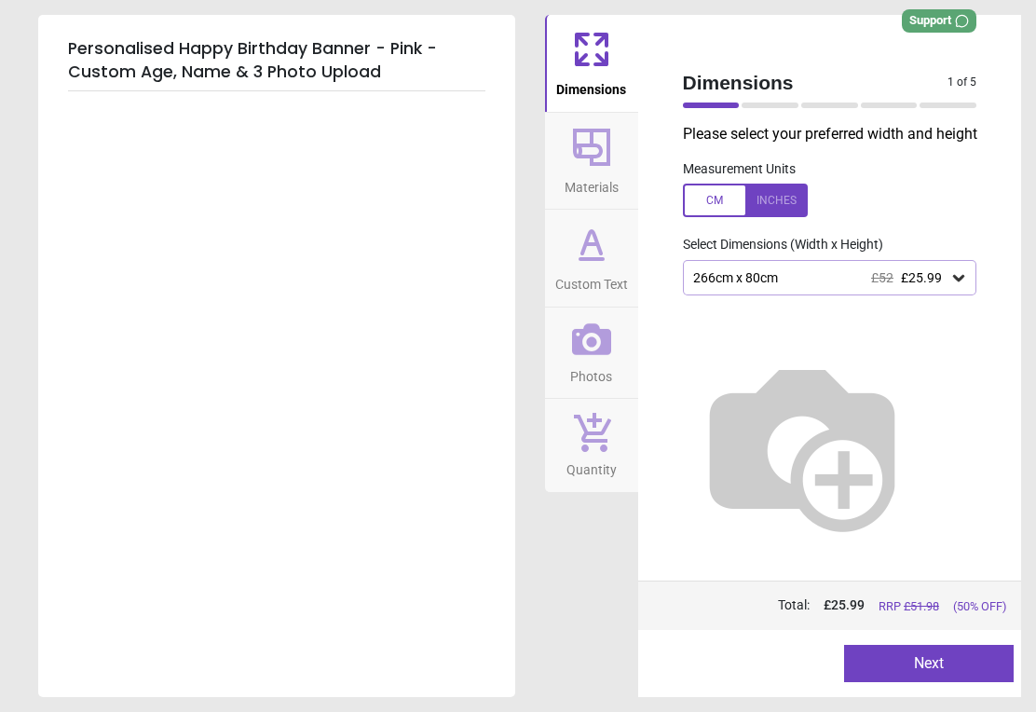
click at [938, 667] on button "Next" at bounding box center [929, 663] width 170 height 37
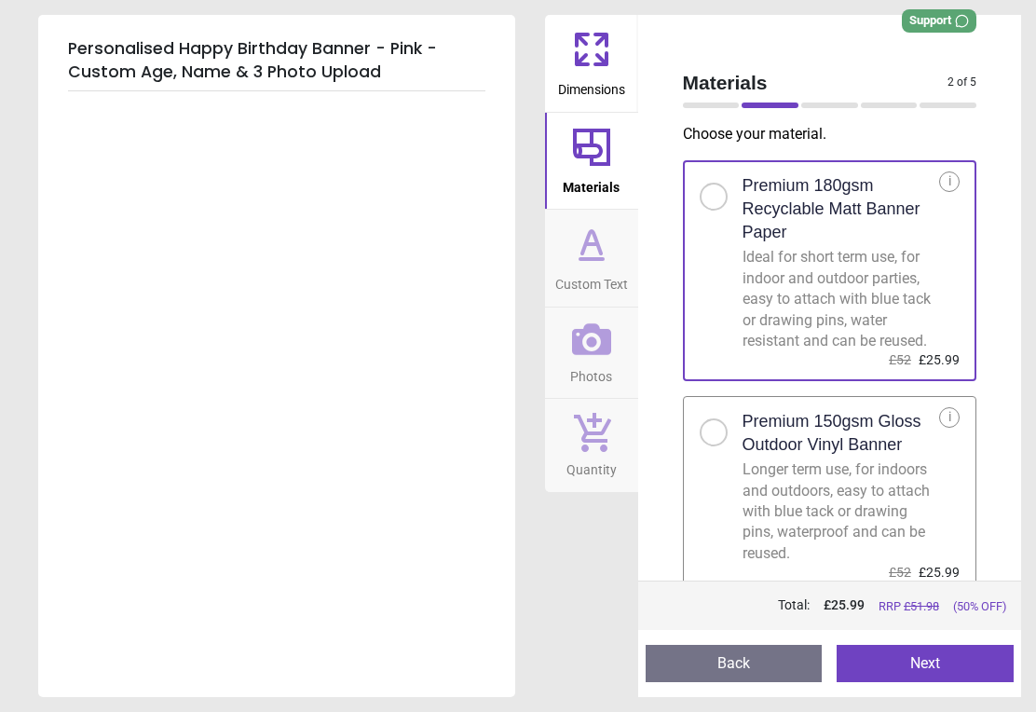
click at [937, 674] on button "Next" at bounding box center [924, 663] width 177 height 37
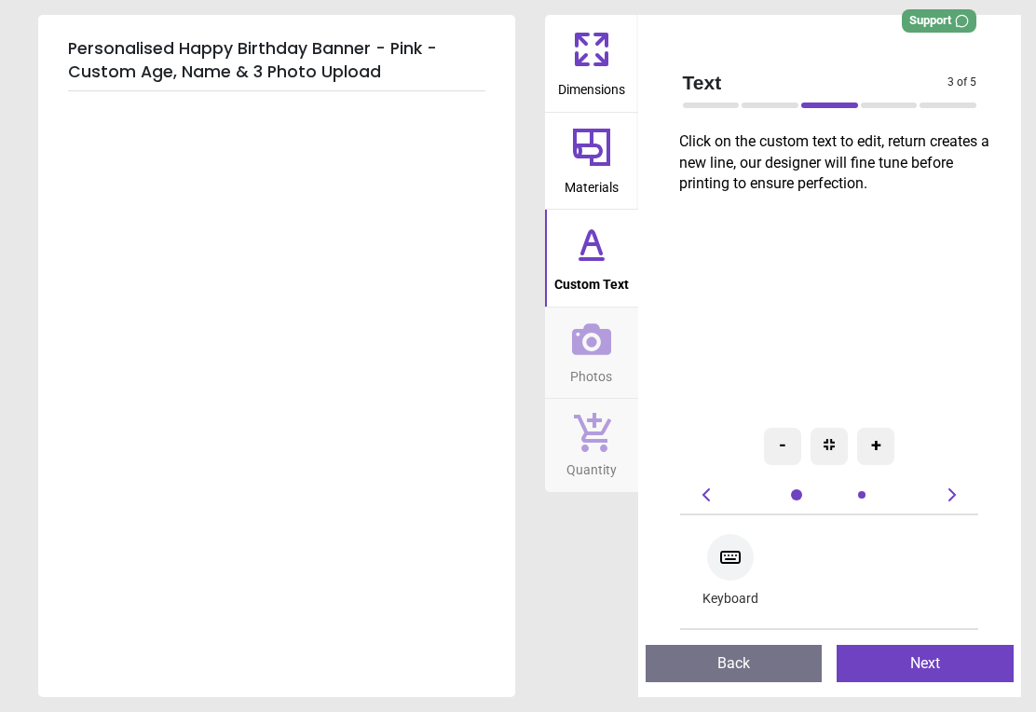
click at [942, 667] on button "Next" at bounding box center [924, 663] width 177 height 37
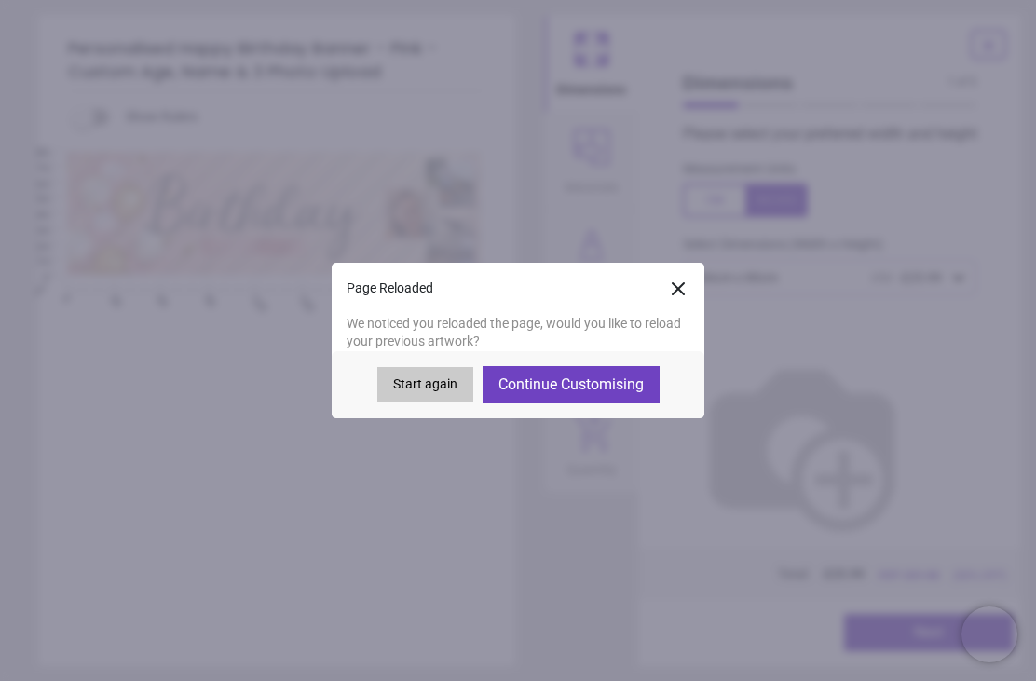
click at [572, 383] on button "Continue Customising" at bounding box center [570, 384] width 177 height 37
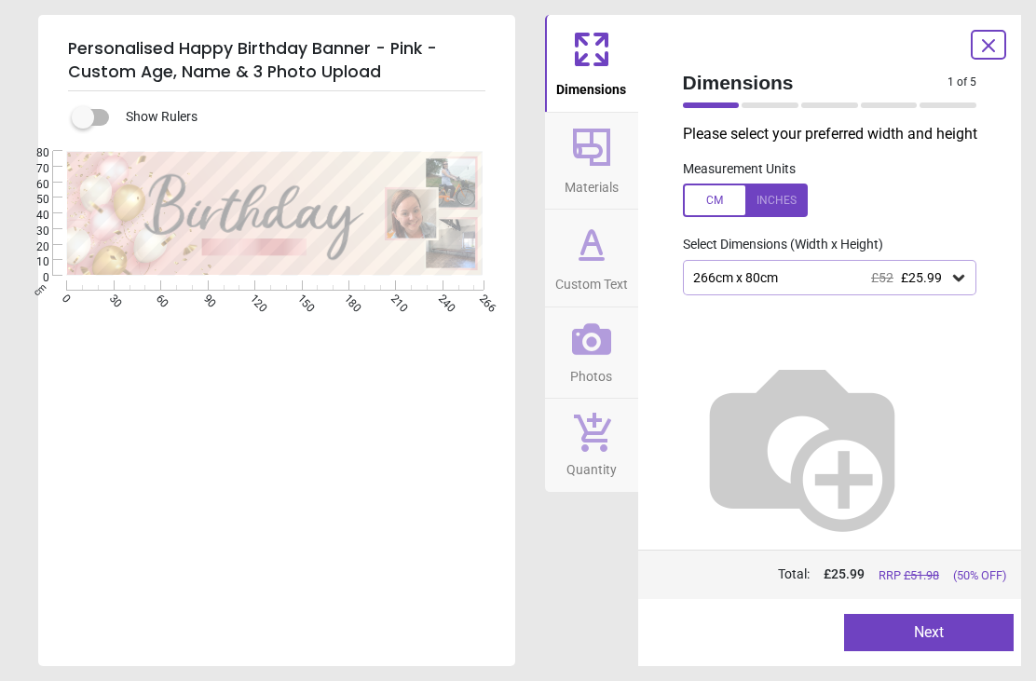
click at [992, 36] on icon at bounding box center [988, 45] width 22 height 22
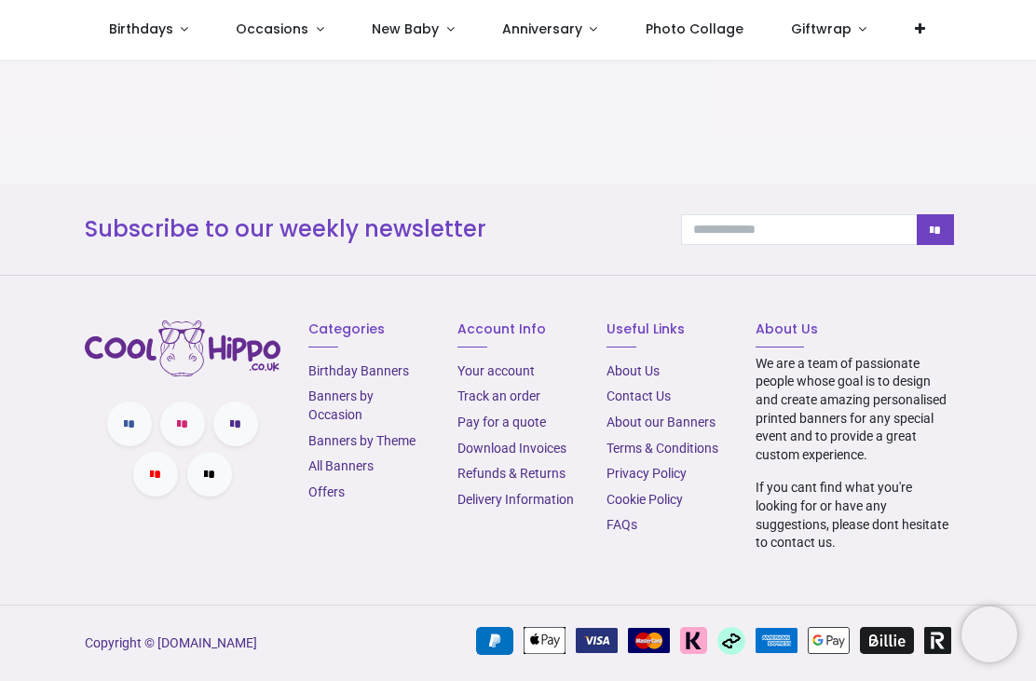
scroll to position [2101, 0]
click at [549, 507] on link "Delivery Information" at bounding box center [515, 499] width 116 height 15
